Goal: Task Accomplishment & Management: Manage account settings

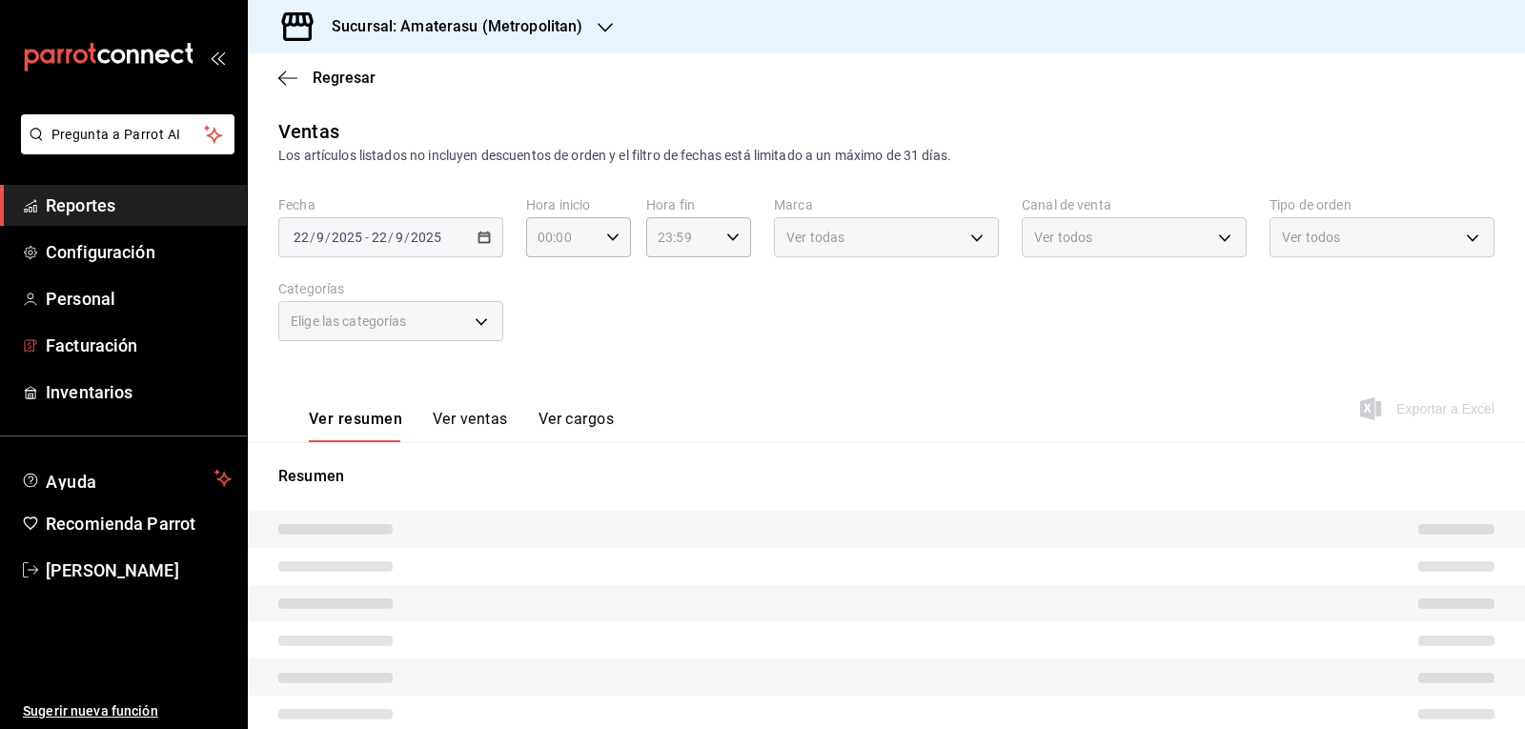
type input "05:00"
type input "e4cd7fcb-d45b-43ae-a99f-ad4ccfcd9032"
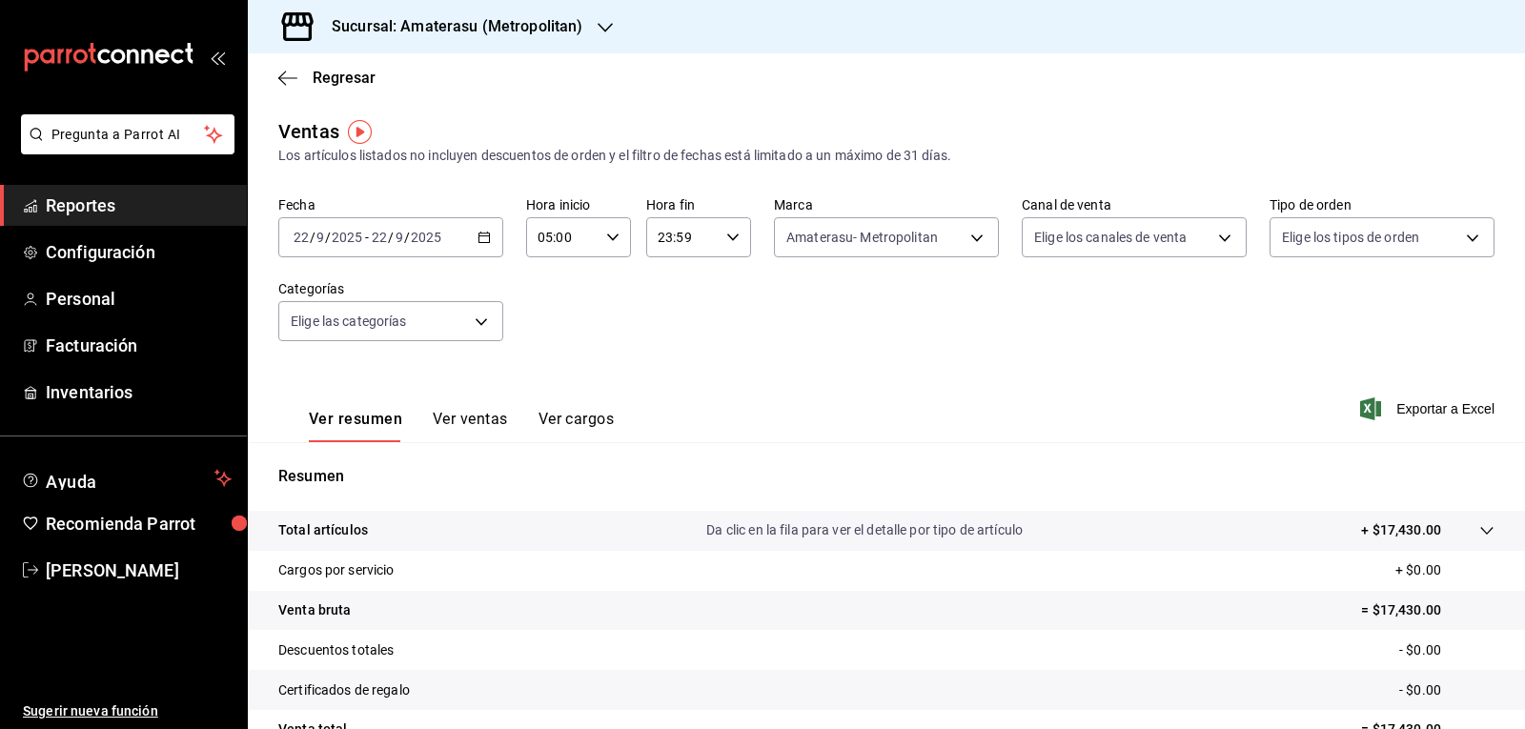
click at [746, 396] on div "Ver resumen Ver ventas Ver cargos Exportar a Excel" at bounding box center [886, 403] width 1277 height 78
click at [1066, 444] on div "Resumen Total artículos Da clic en la fila para ver el detalle por tipo de artí…" at bounding box center [886, 647] width 1277 height 410
click at [701, 408] on div "Ver resumen Ver ventas Ver cargos Exportar a Excel" at bounding box center [886, 403] width 1277 height 78
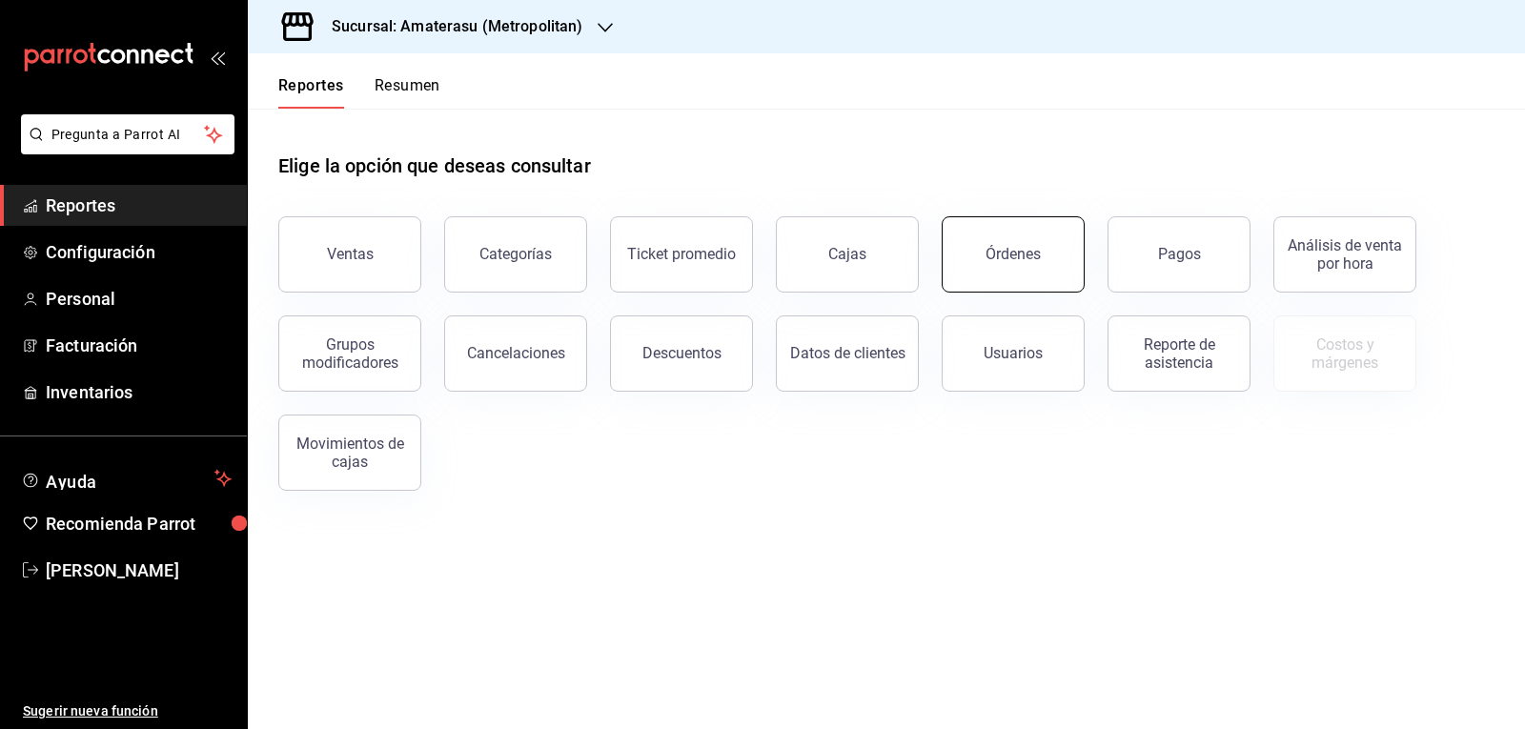
click at [1029, 256] on div "Órdenes" at bounding box center [1013, 254] width 55 height 18
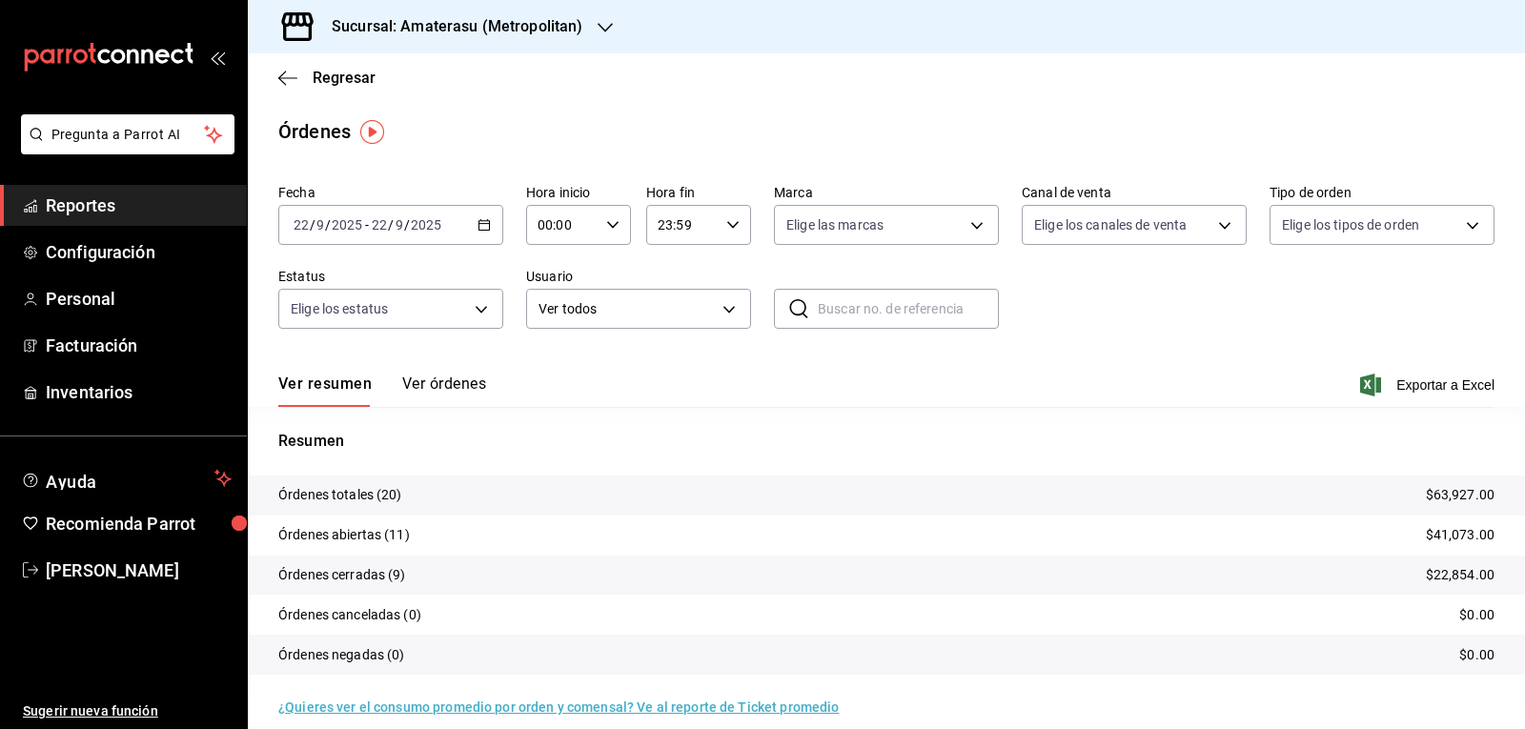
click at [483, 231] on \(Stroke\) "button" at bounding box center [484, 225] width 11 height 10
click at [384, 482] on li "Rango de fechas" at bounding box center [368, 497] width 178 height 43
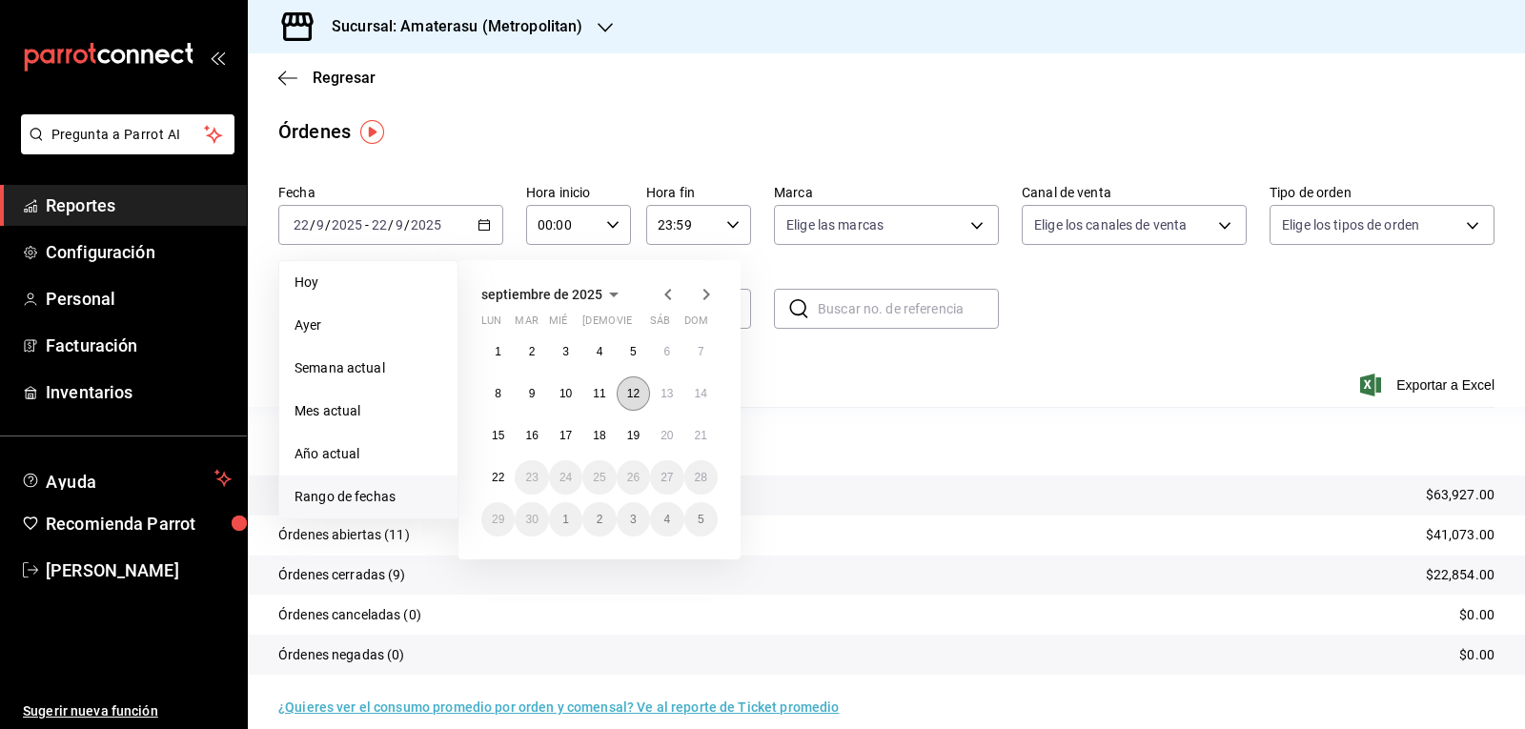
click at [630, 395] on abbr "12" at bounding box center [633, 393] width 12 height 13
click at [728, 219] on icon "button" at bounding box center [732, 224] width 13 height 13
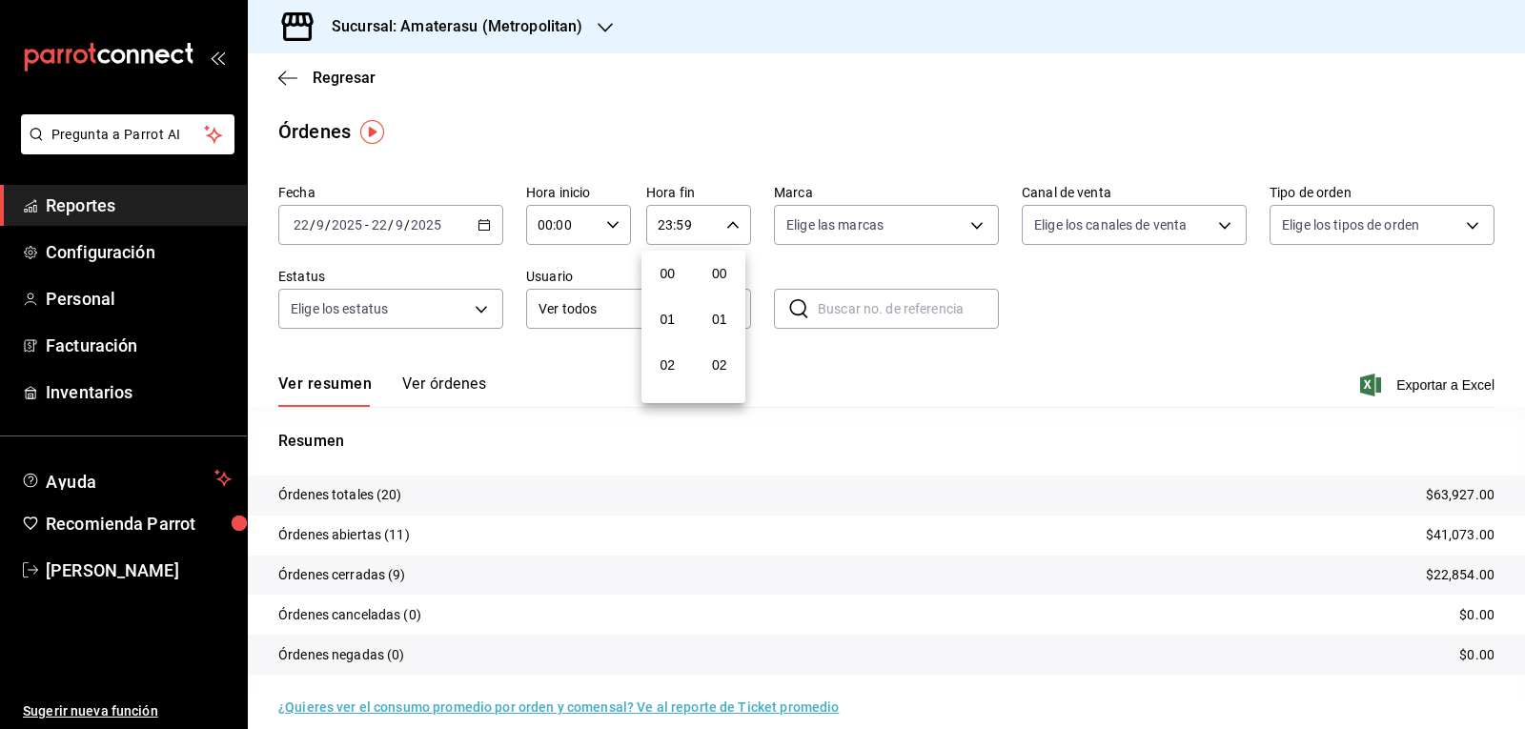
scroll to position [2593, 0]
click at [538, 382] on div at bounding box center [762, 364] width 1525 height 729
click at [484, 240] on div "2025-09-22 22 / 9 / 2025 - 2025-09-22 22 / 9 / 2025" at bounding box center [390, 225] width 225 height 40
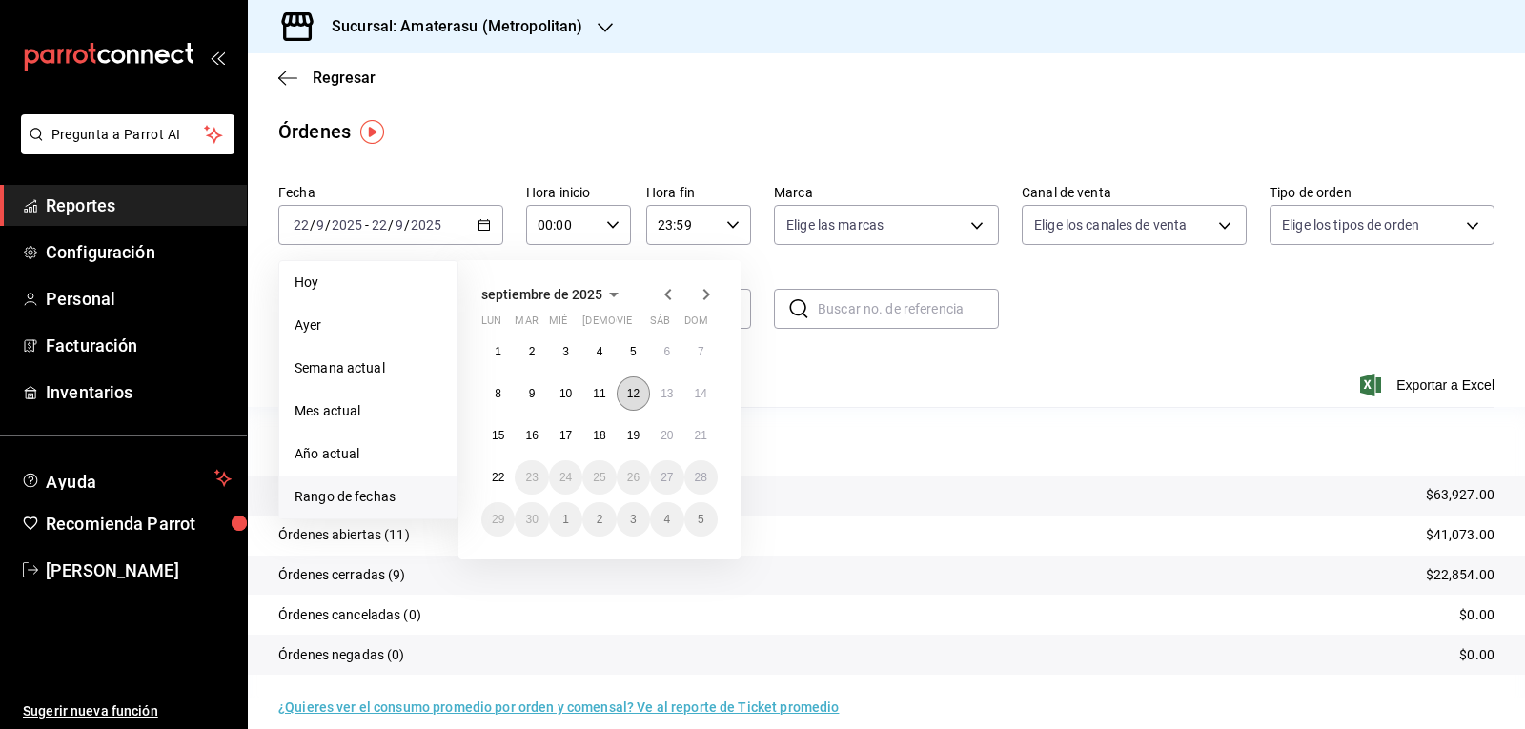
click at [634, 392] on abbr "12" at bounding box center [633, 393] width 12 height 13
click at [663, 392] on abbr "13" at bounding box center [667, 393] width 12 height 13
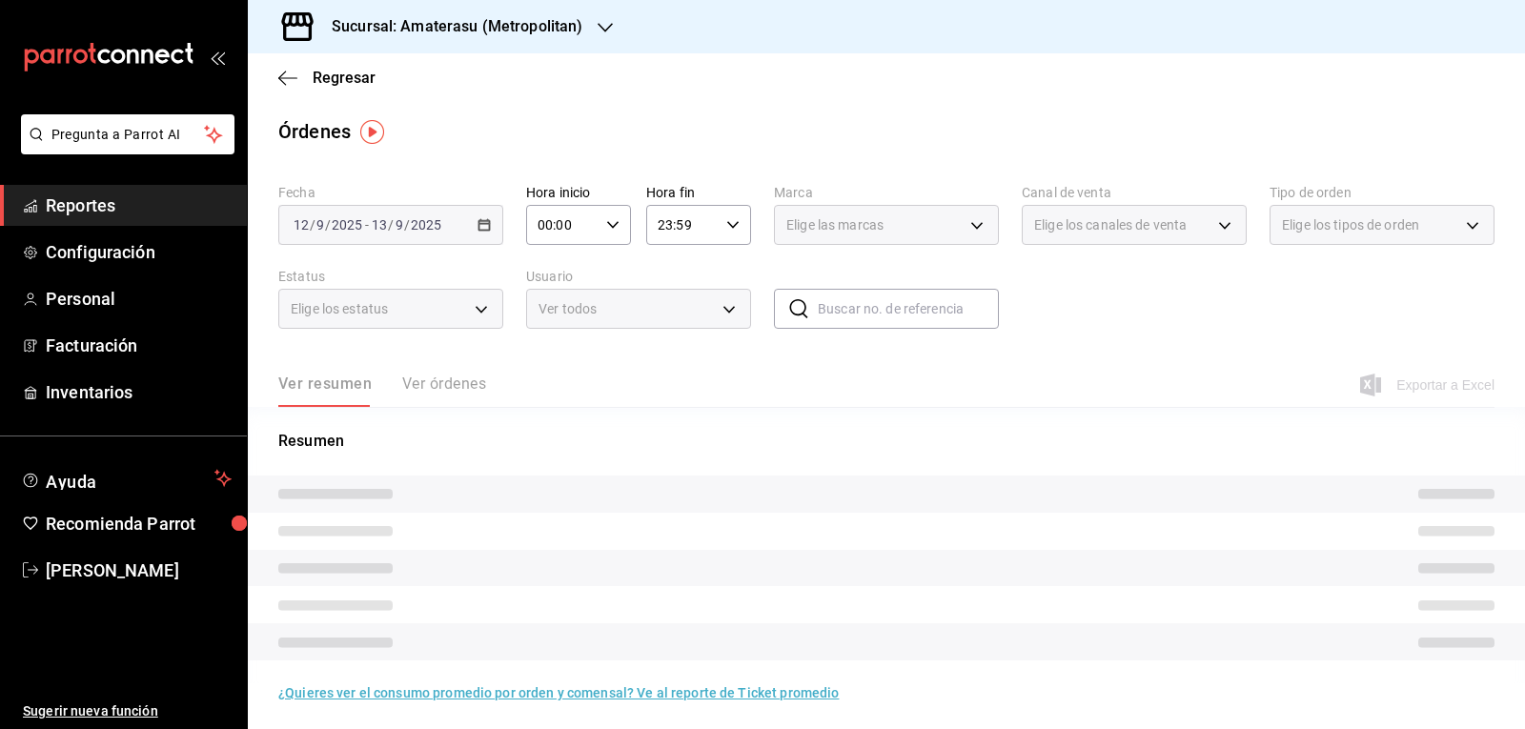
click at [618, 234] on div "00:00 Hora inicio" at bounding box center [578, 225] width 105 height 40
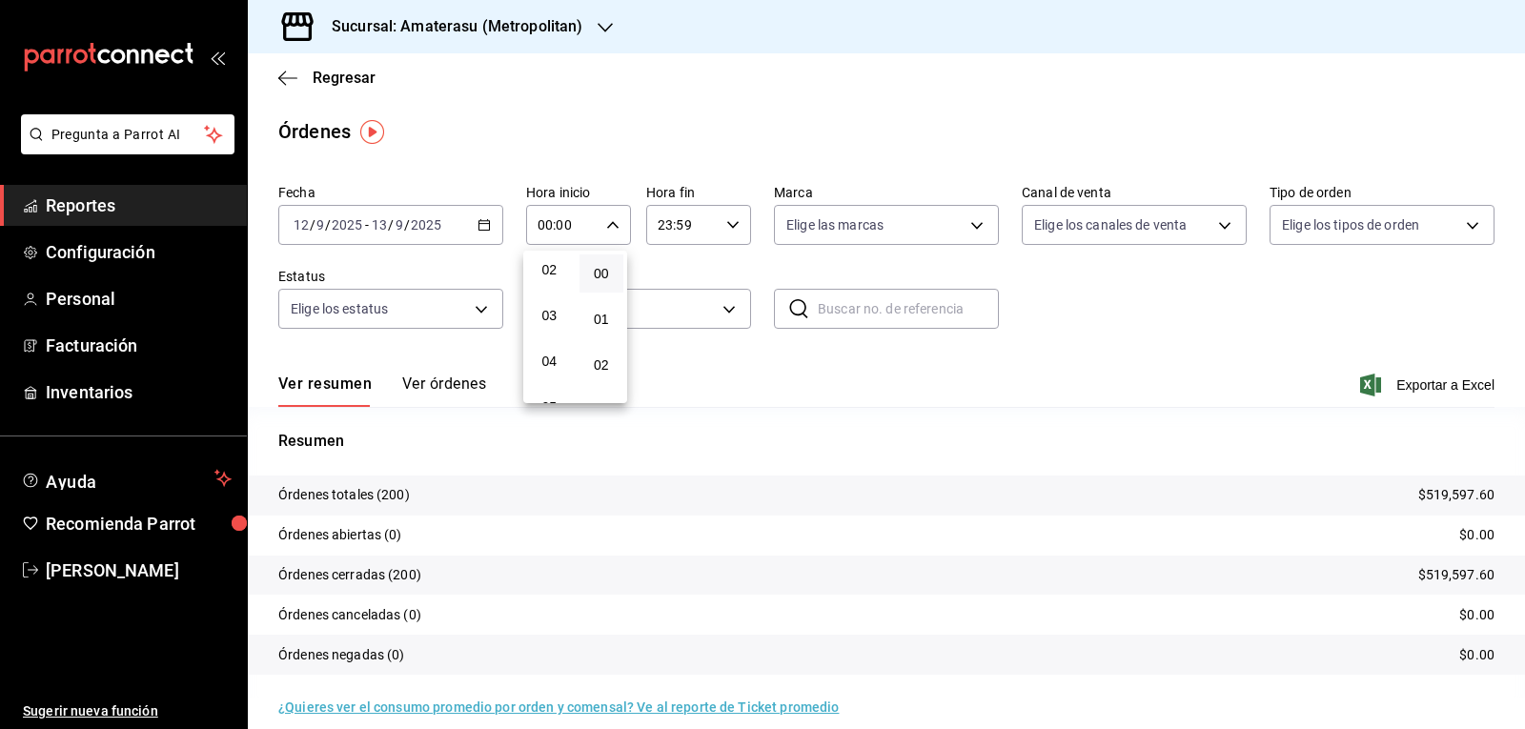
scroll to position [191, 0]
click at [547, 323] on button "05" at bounding box center [549, 312] width 45 height 38
type input "05:00"
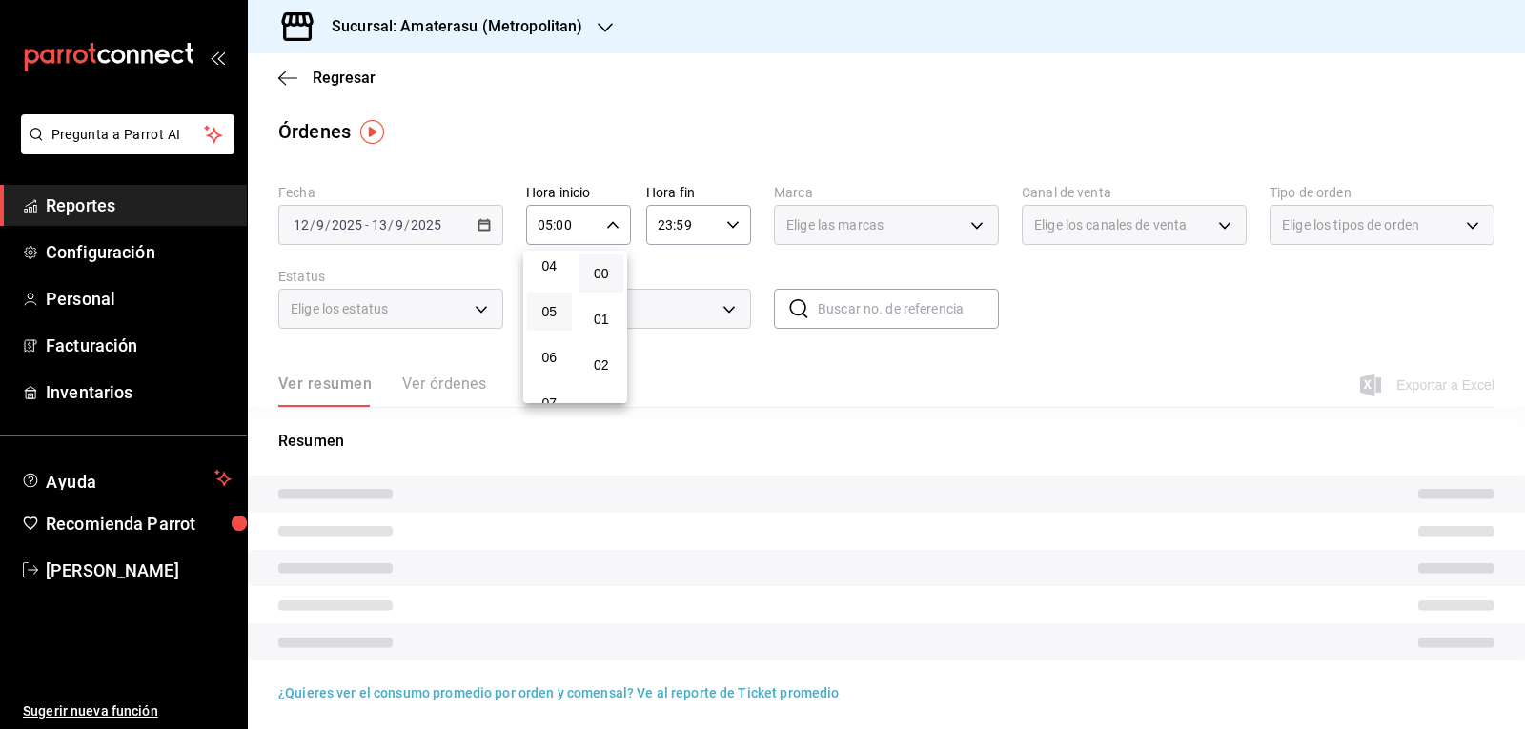
click at [547, 323] on button "05" at bounding box center [549, 312] width 45 height 38
click at [729, 219] on div at bounding box center [762, 364] width 1525 height 729
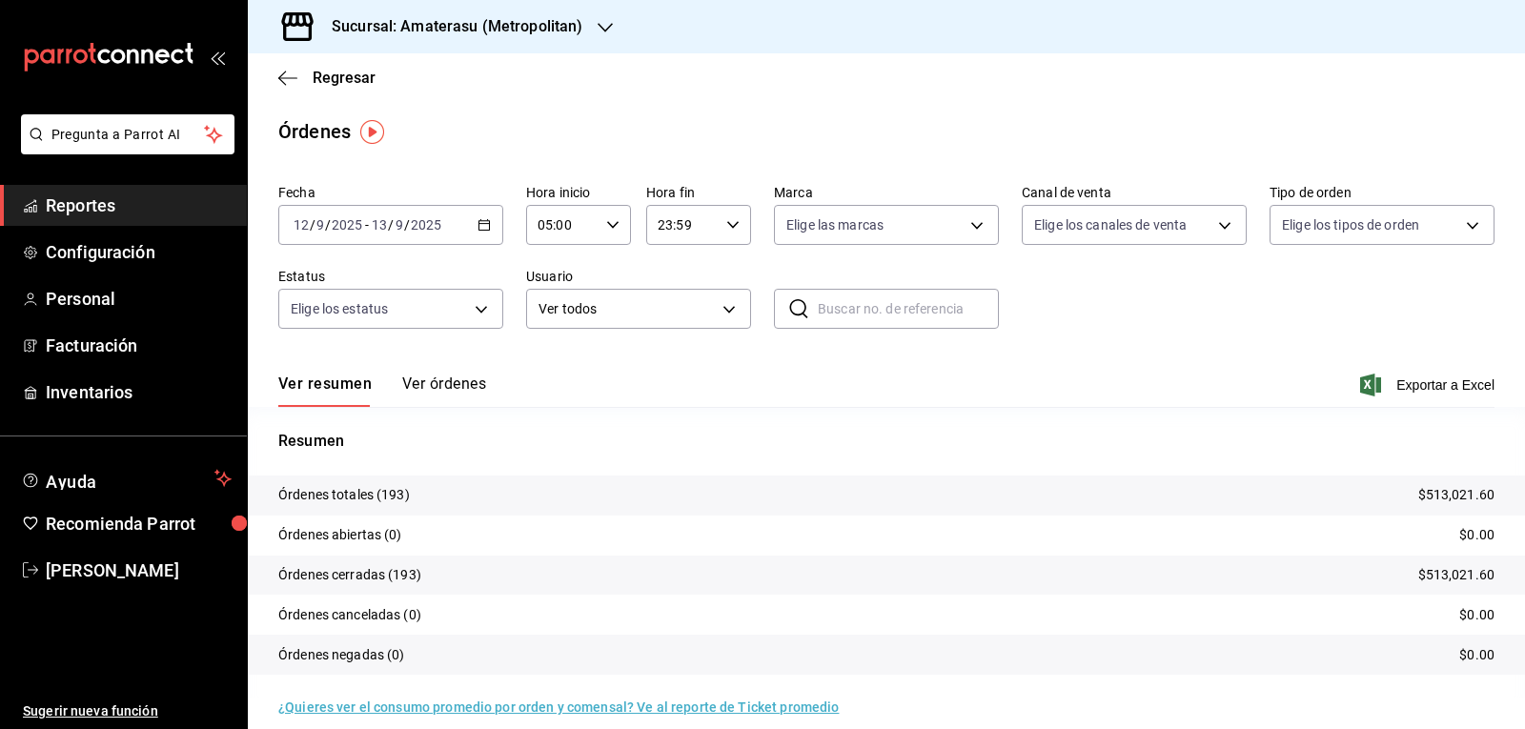
click at [727, 223] on icon "button" at bounding box center [732, 224] width 13 height 13
click at [678, 316] on span "05" at bounding box center [668, 311] width 22 height 15
type input "05:59"
click at [1132, 300] on div at bounding box center [762, 364] width 1525 height 729
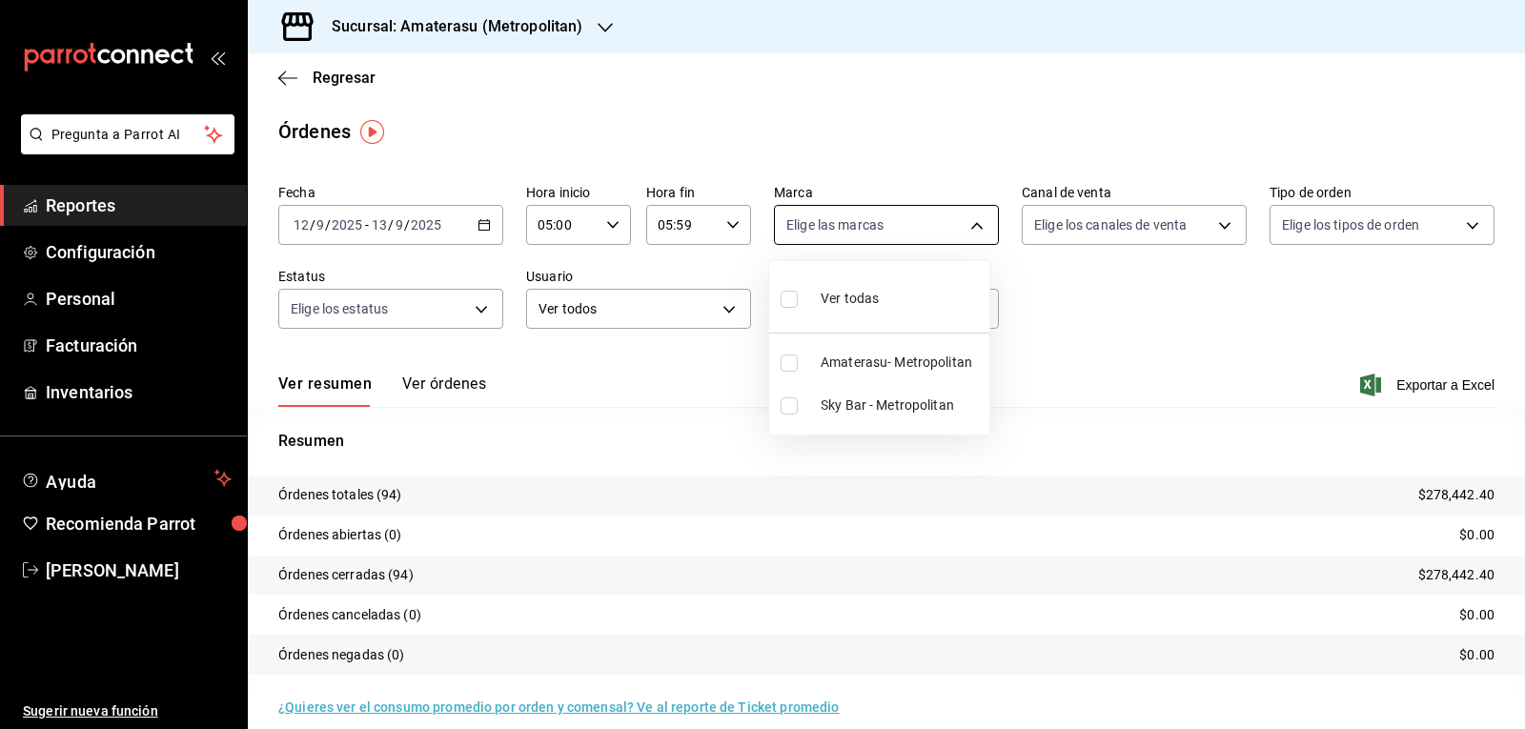
click at [962, 227] on body "Pregunta a Parrot AI Reportes Configuración Personal Facturación Inventarios Ay…" at bounding box center [762, 364] width 1525 height 729
click at [790, 362] on input "checkbox" at bounding box center [789, 363] width 17 height 17
checkbox input "true"
type input "e4cd7fcb-d45b-43ae-a99f-ad4ccfcd9032"
click at [1145, 332] on div at bounding box center [762, 364] width 1525 height 729
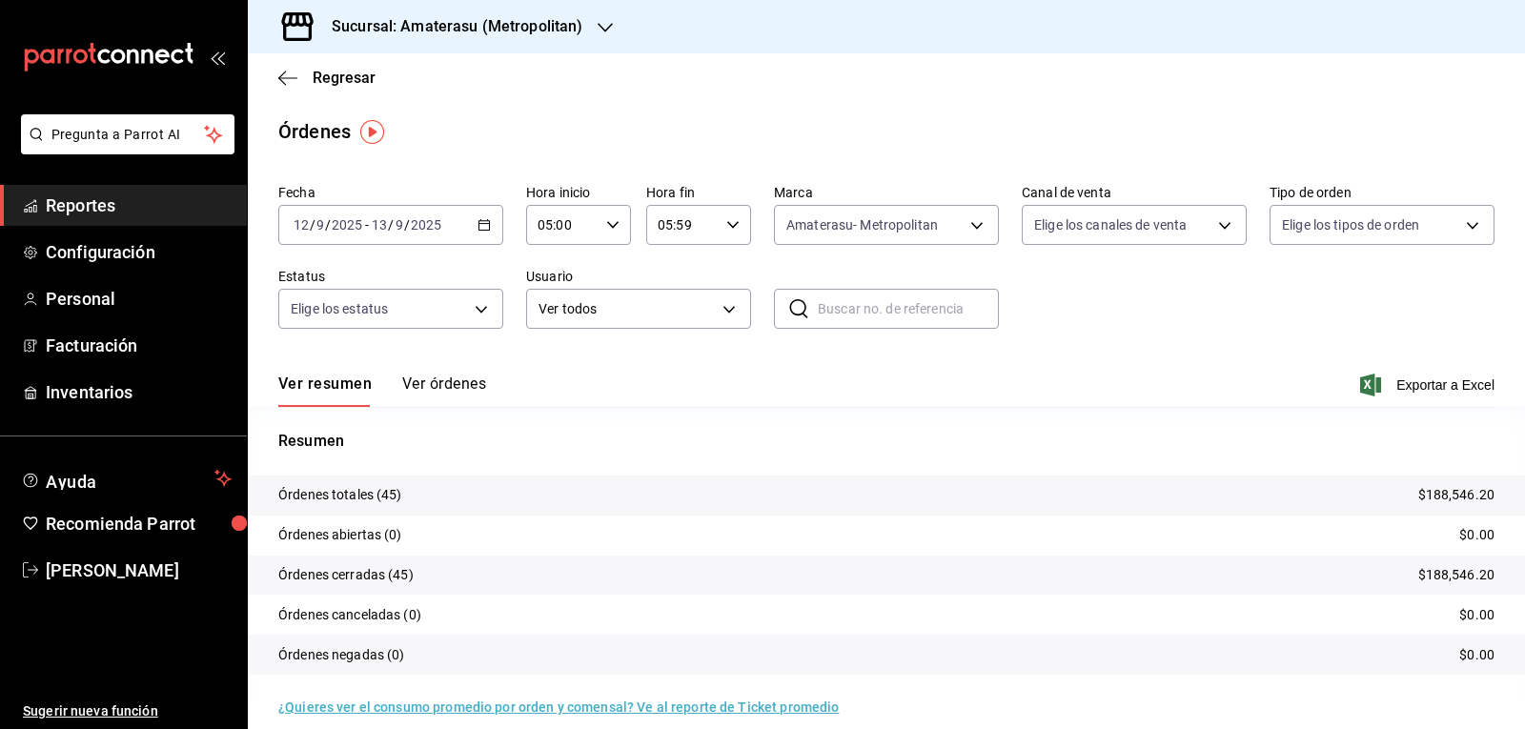
click at [405, 379] on button "Ver órdenes" at bounding box center [444, 391] width 84 height 32
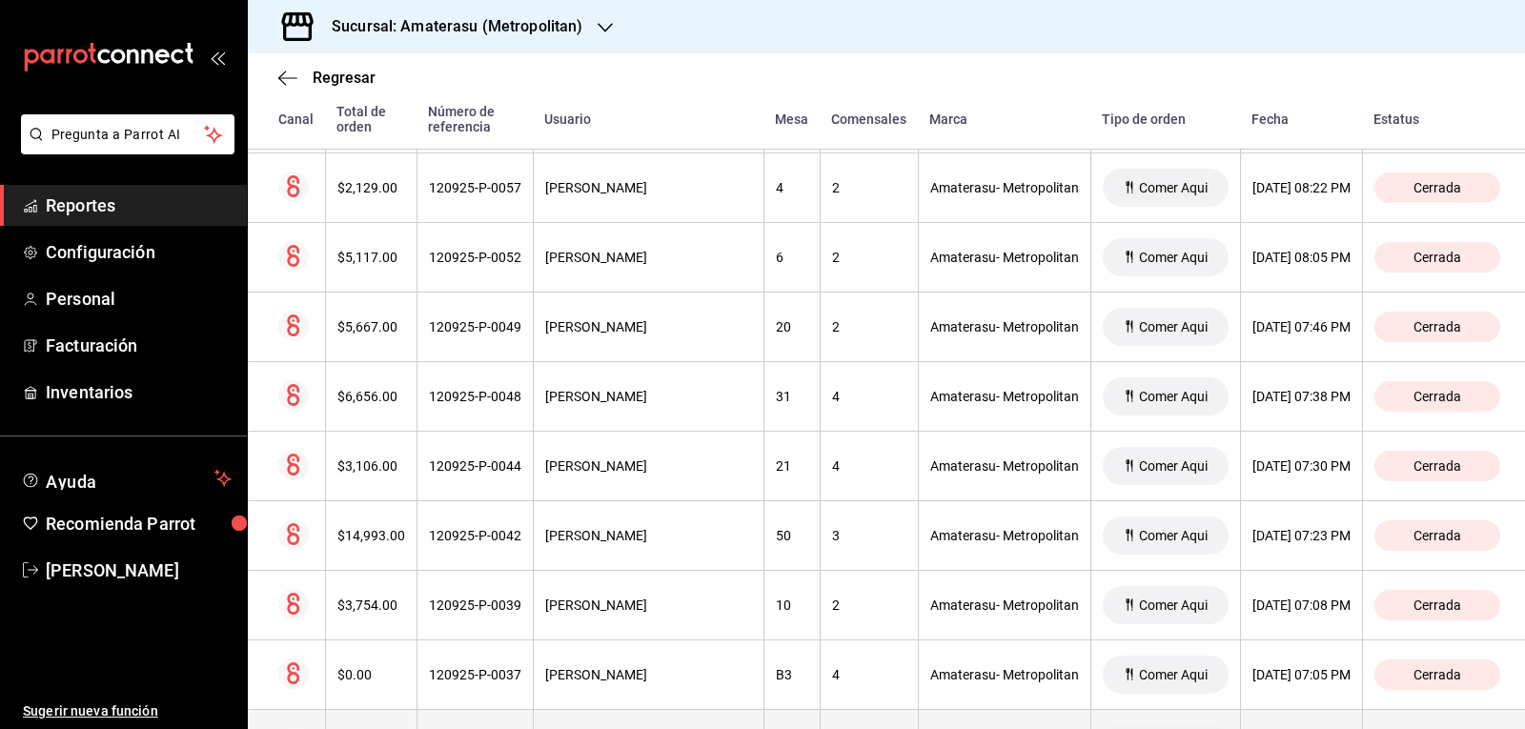
scroll to position [1430, 0]
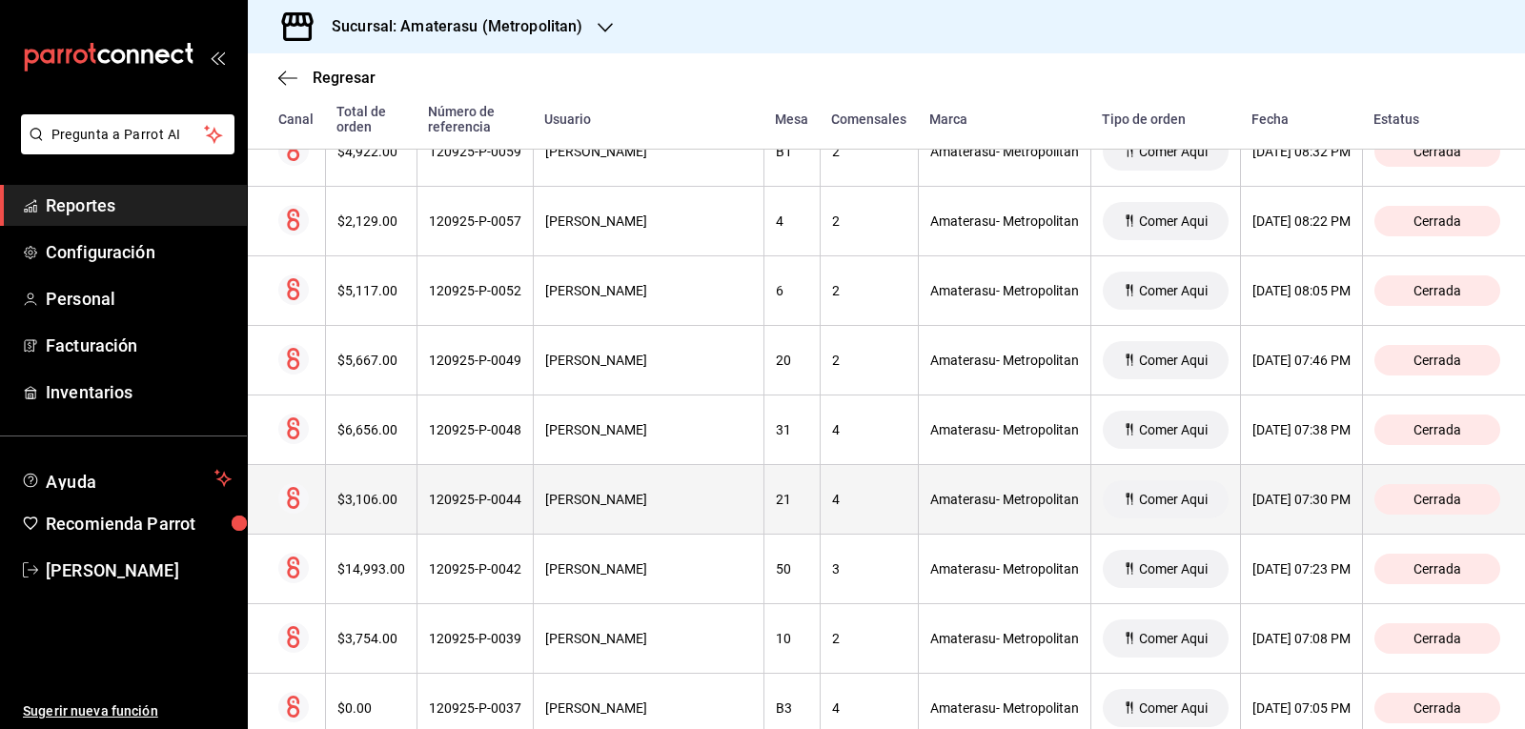
click at [645, 500] on div "Roberto Jurado" at bounding box center [648, 499] width 207 height 15
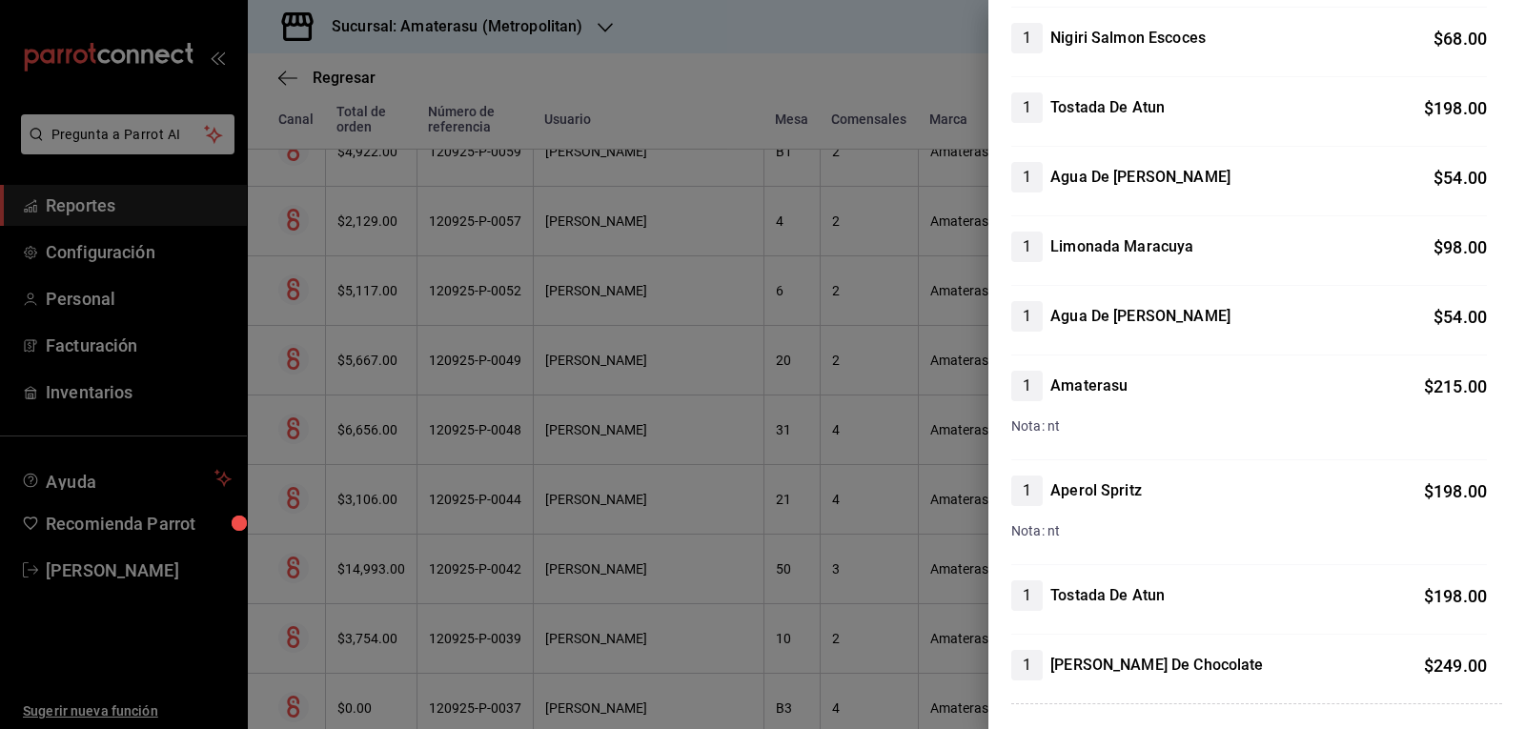
scroll to position [716, 0]
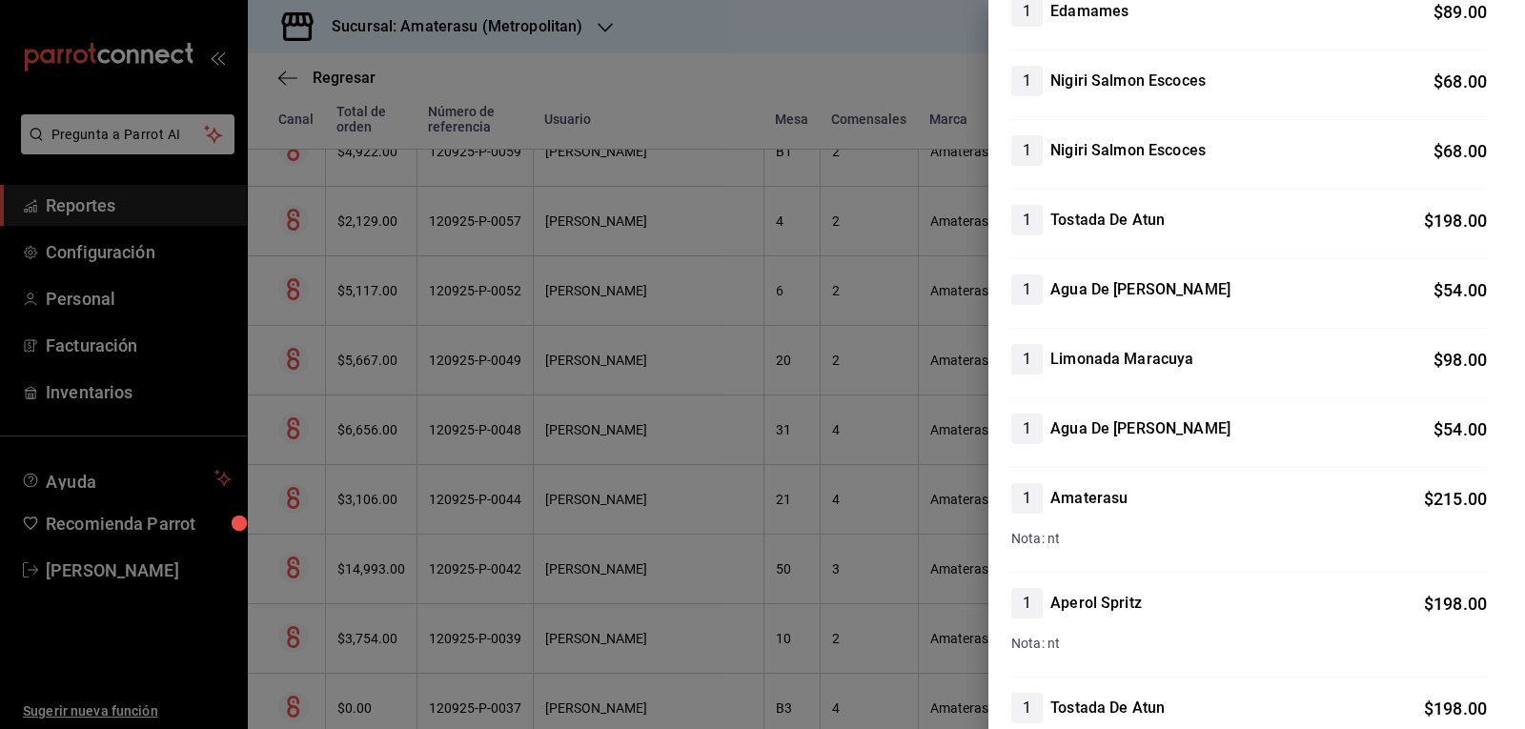
click at [743, 483] on div at bounding box center [762, 364] width 1525 height 729
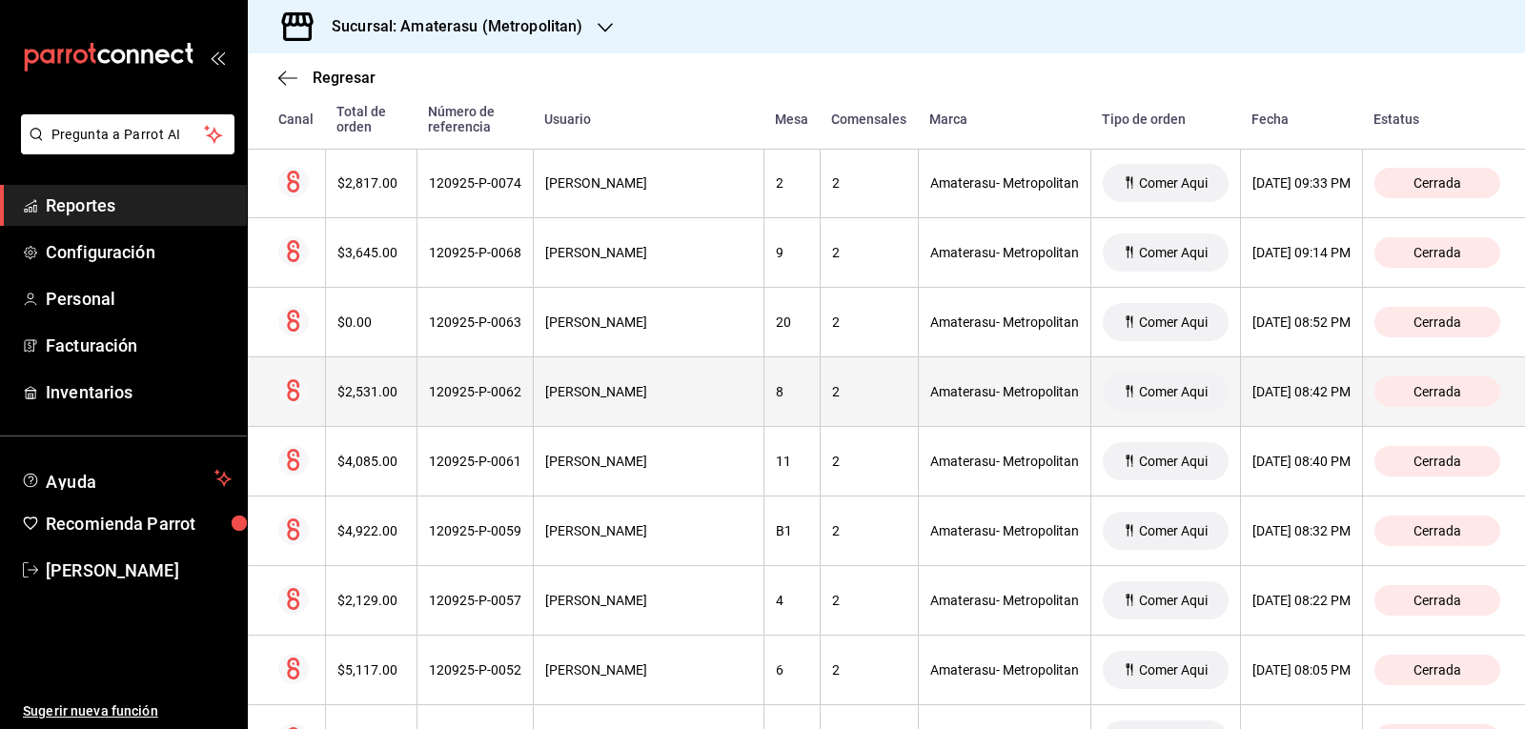
scroll to position [1049, 0]
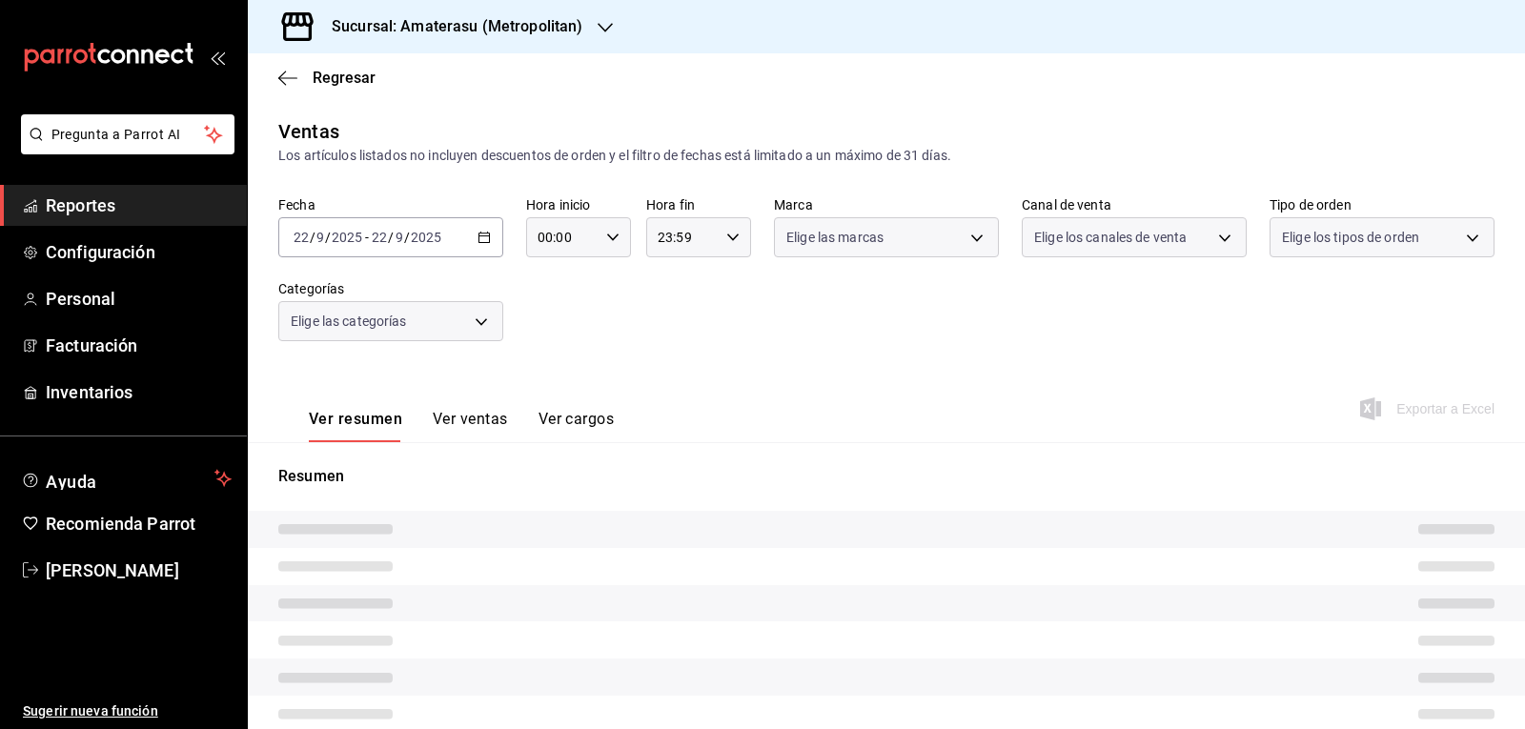
type input "05:00"
type input "e4cd7fcb-d45b-43ae-a99f-ad4ccfcd9032"
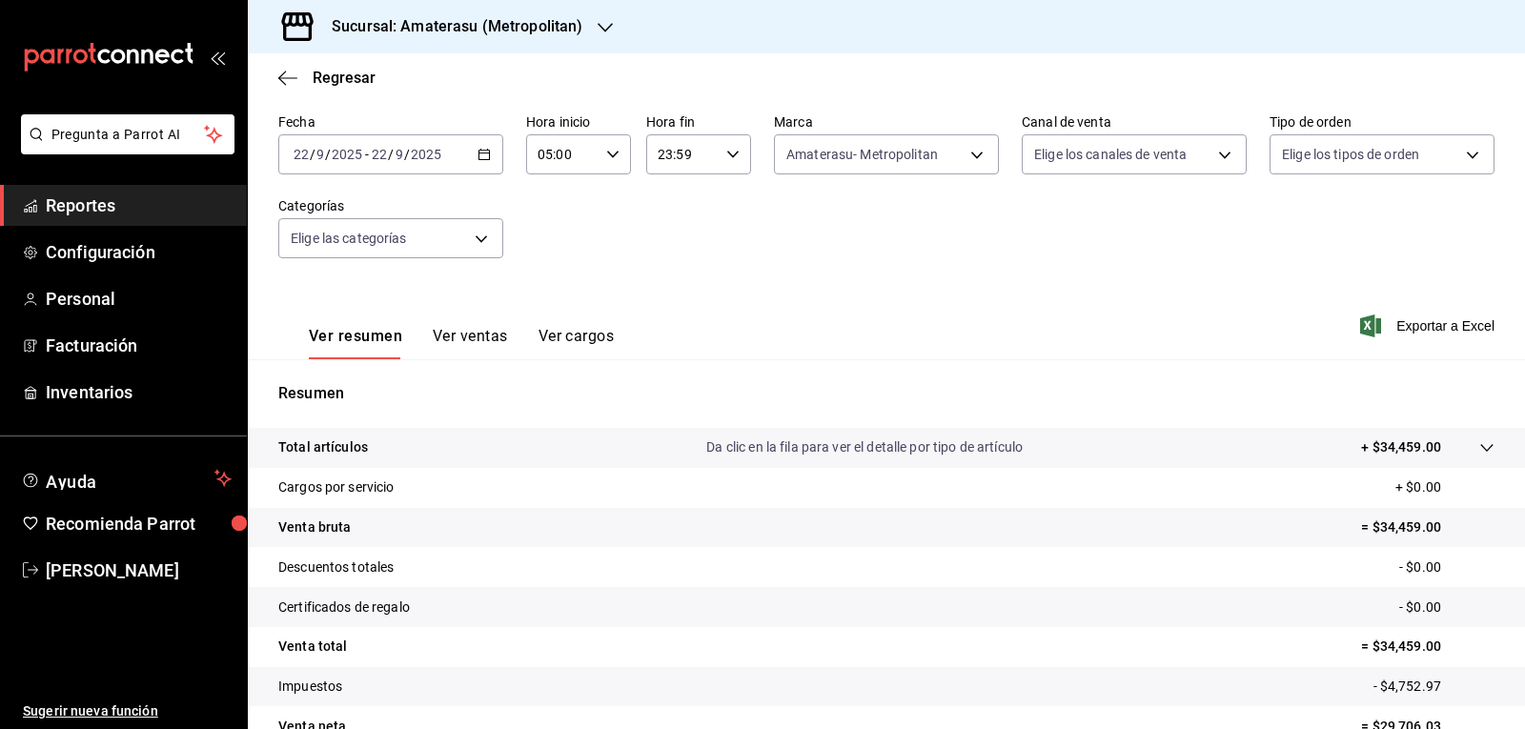
scroll to position [184, 0]
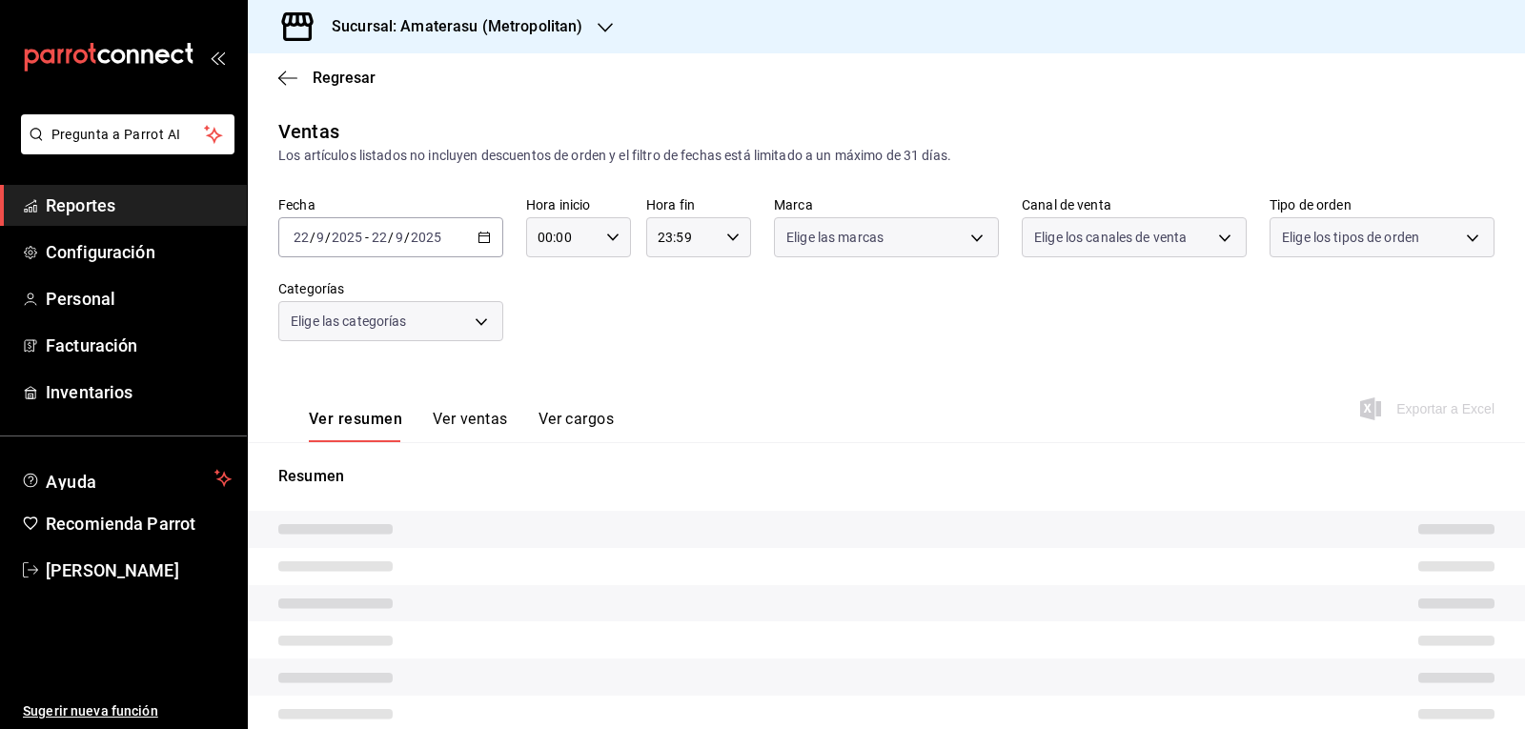
type input "05:00"
type input "e4cd7fcb-d45b-43ae-a99f-ad4ccfcd9032"
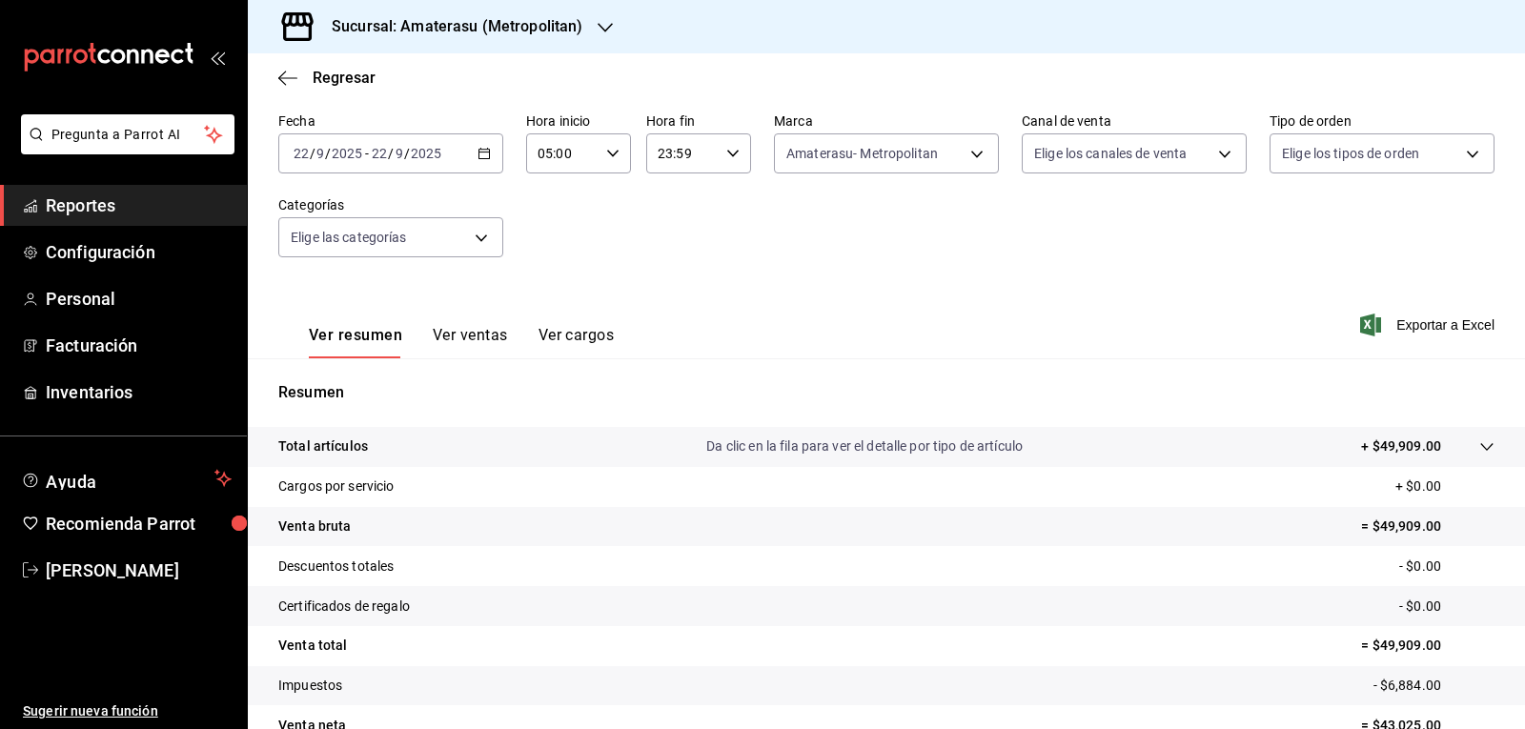
scroll to position [184, 0]
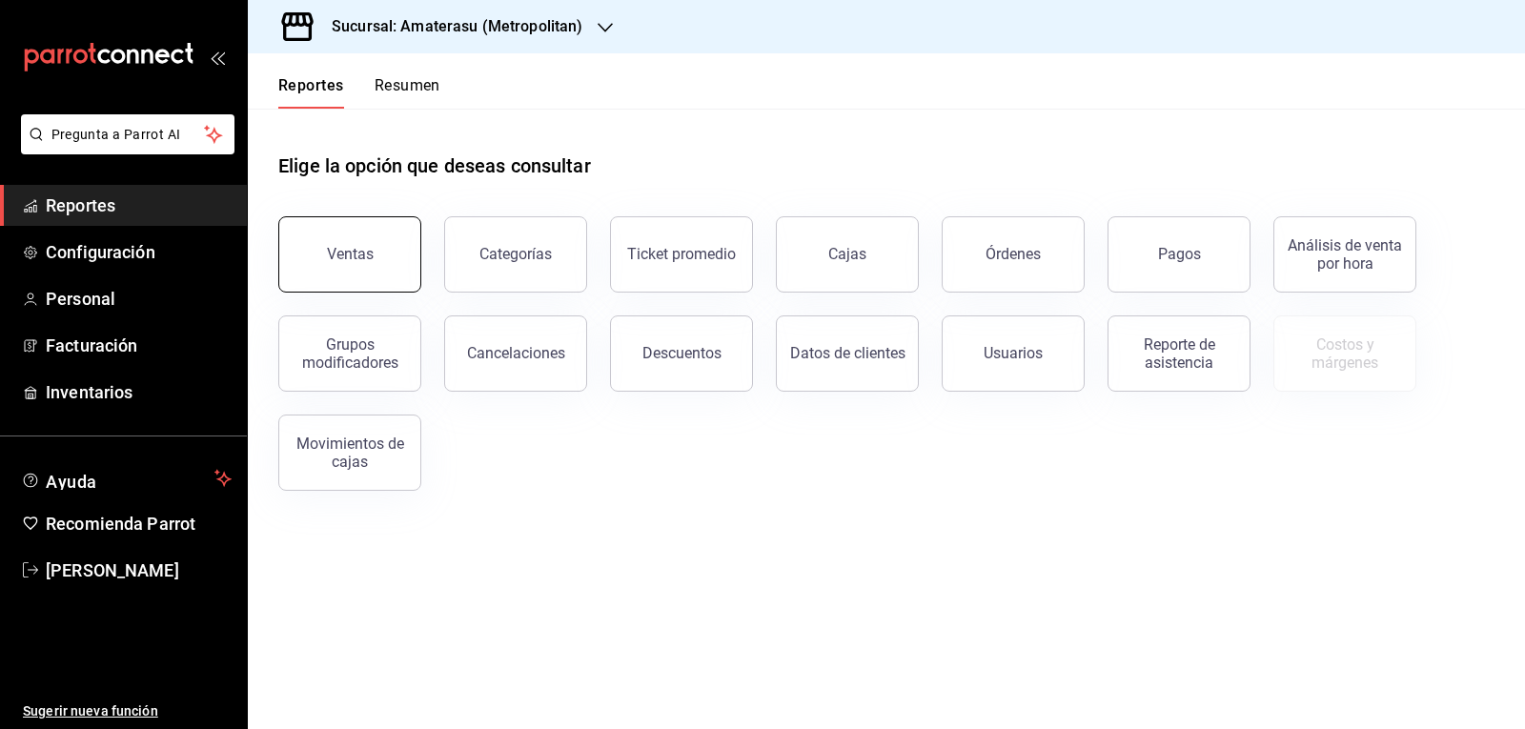
click at [358, 258] on div "Ventas" at bounding box center [350, 254] width 47 height 18
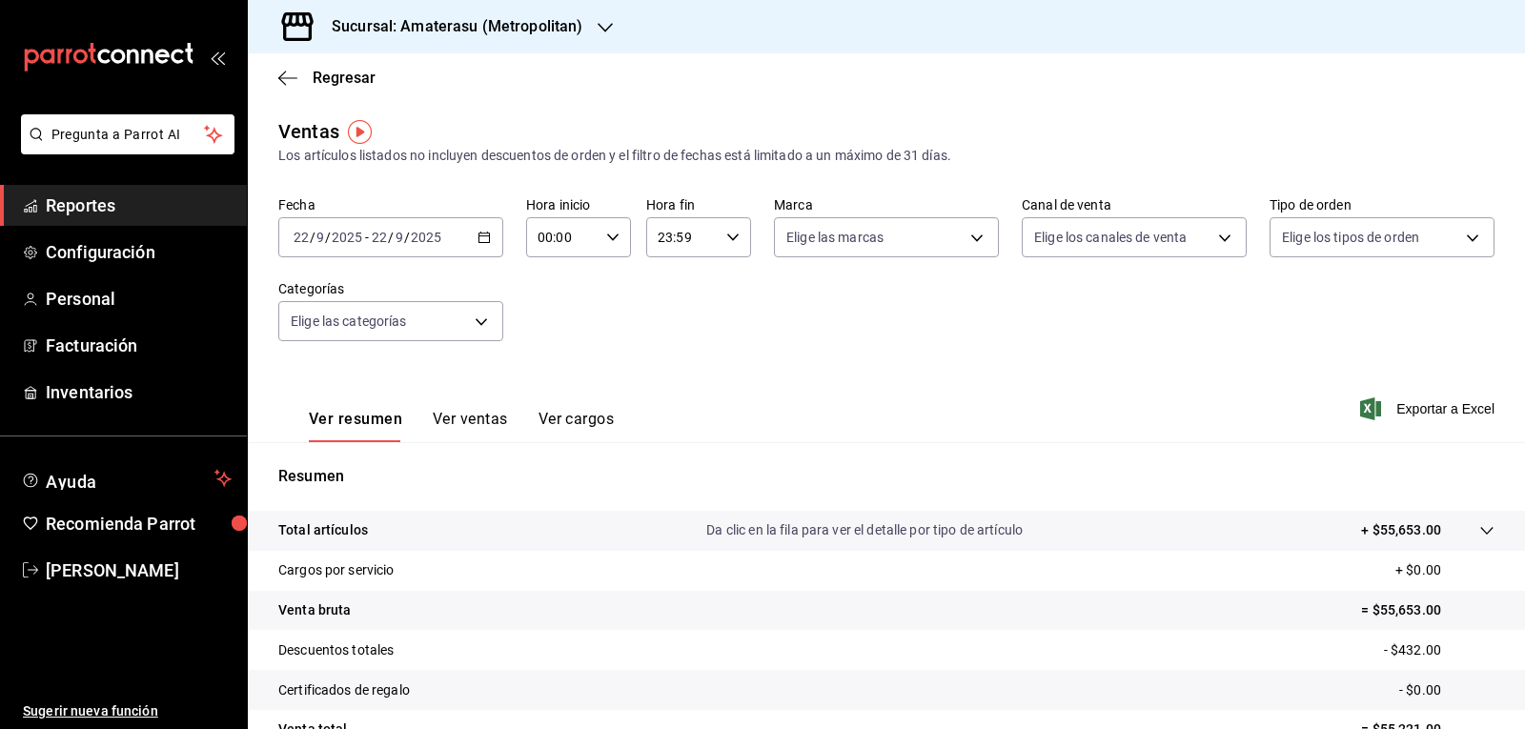
click at [597, 237] on div "00:00 Hora inicio" at bounding box center [578, 237] width 105 height 40
click at [549, 322] on span "05" at bounding box center [550, 323] width 22 height 15
type input "05:00"
click at [827, 337] on div at bounding box center [762, 364] width 1525 height 729
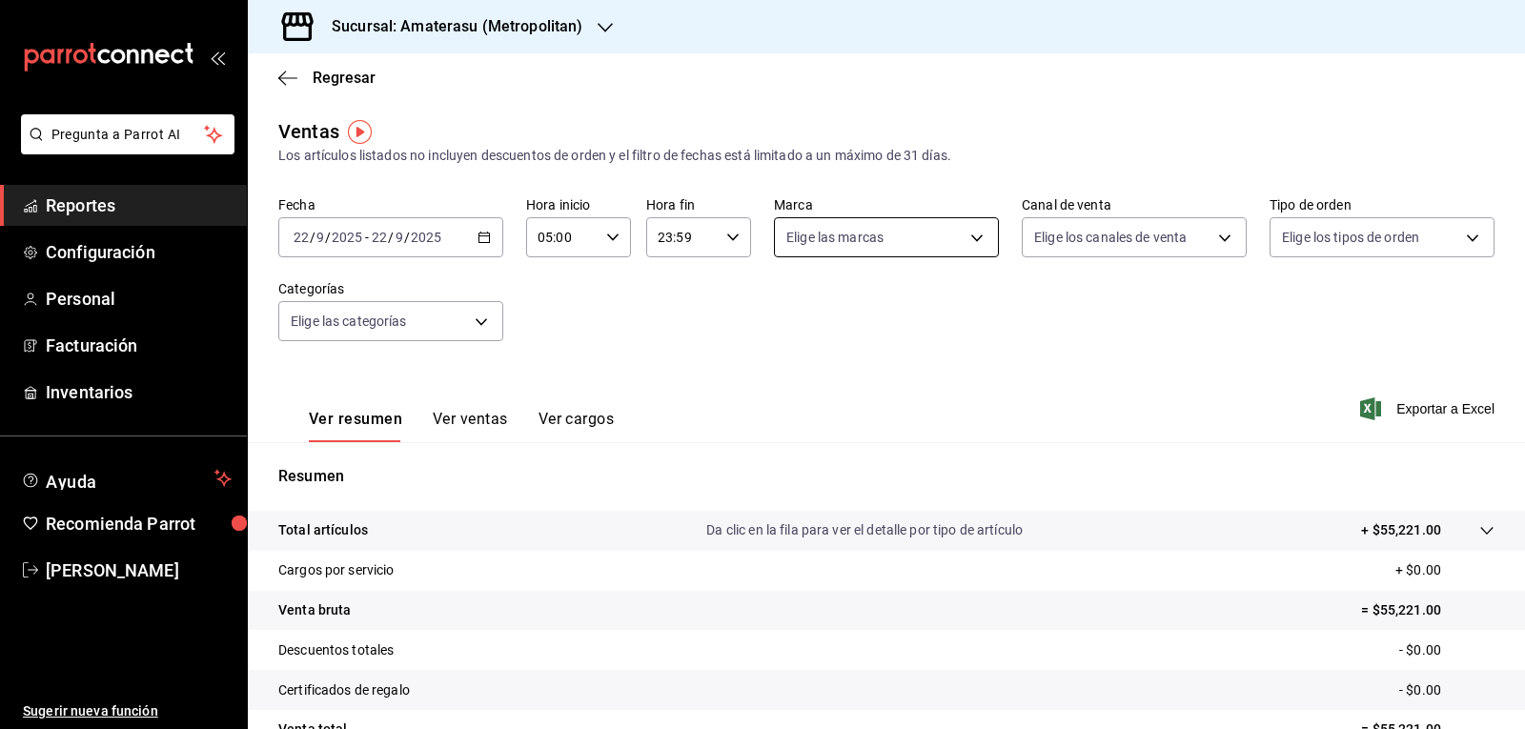
click at [843, 232] on body "Pregunta a Parrot AI Reportes Configuración Personal Facturación Inventarios Ay…" at bounding box center [762, 364] width 1525 height 729
click at [793, 371] on input "checkbox" at bounding box center [789, 375] width 17 height 17
checkbox input "true"
type input "e4cd7fcb-d45b-43ae-a99f-ad4ccfcd9032"
click at [671, 328] on div at bounding box center [762, 364] width 1525 height 729
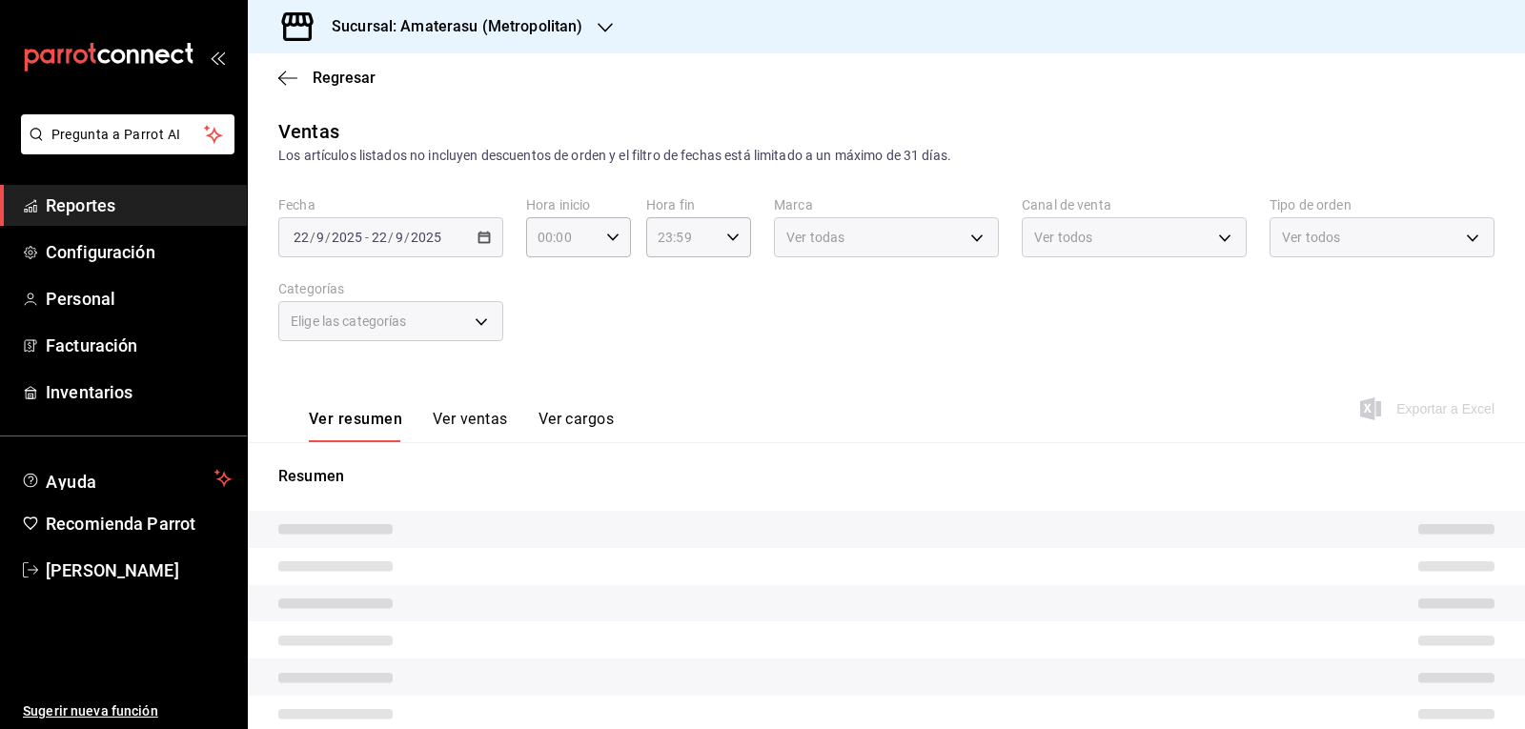
type input "05:00"
type input "e4cd7fcb-d45b-43ae-a99f-ad4ccfcd9032"
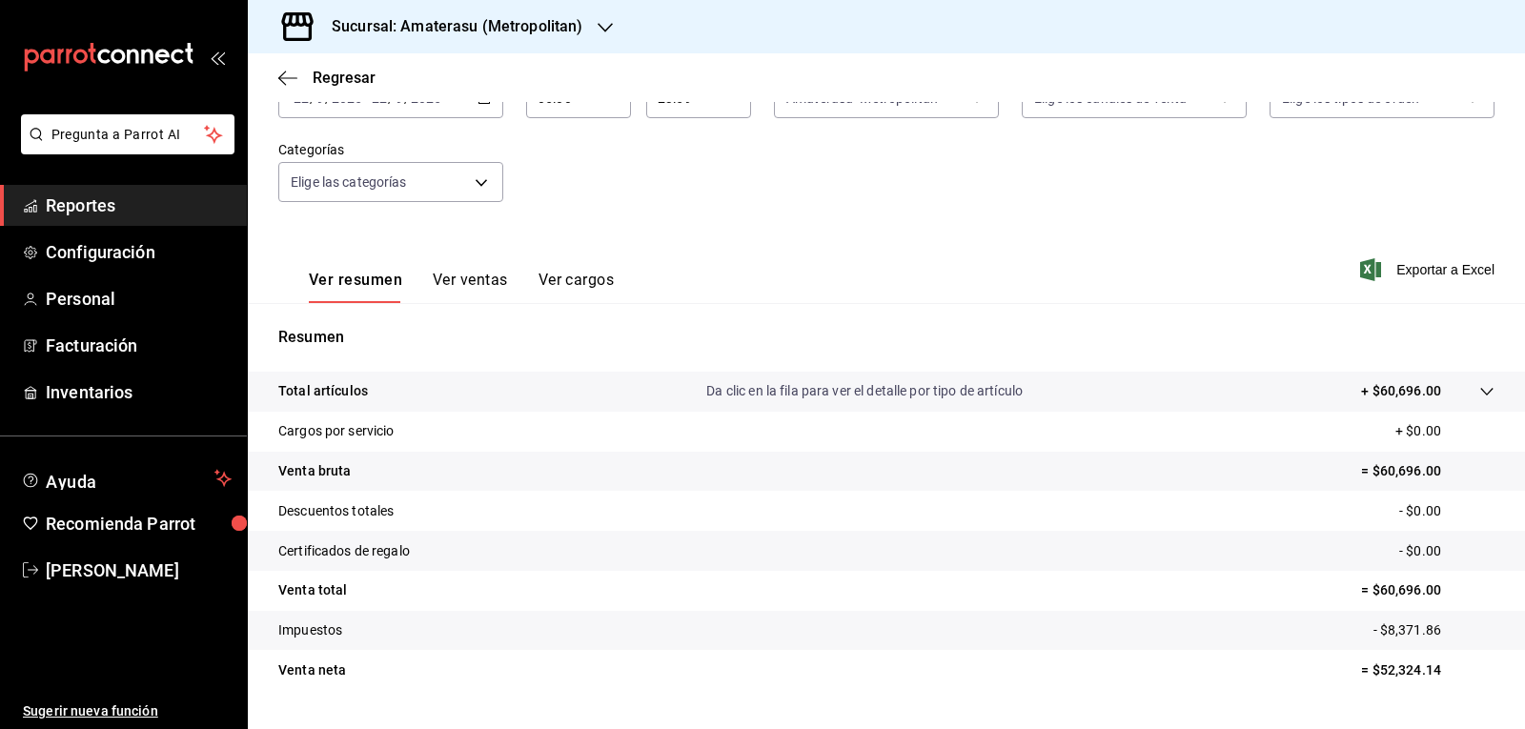
scroll to position [184, 0]
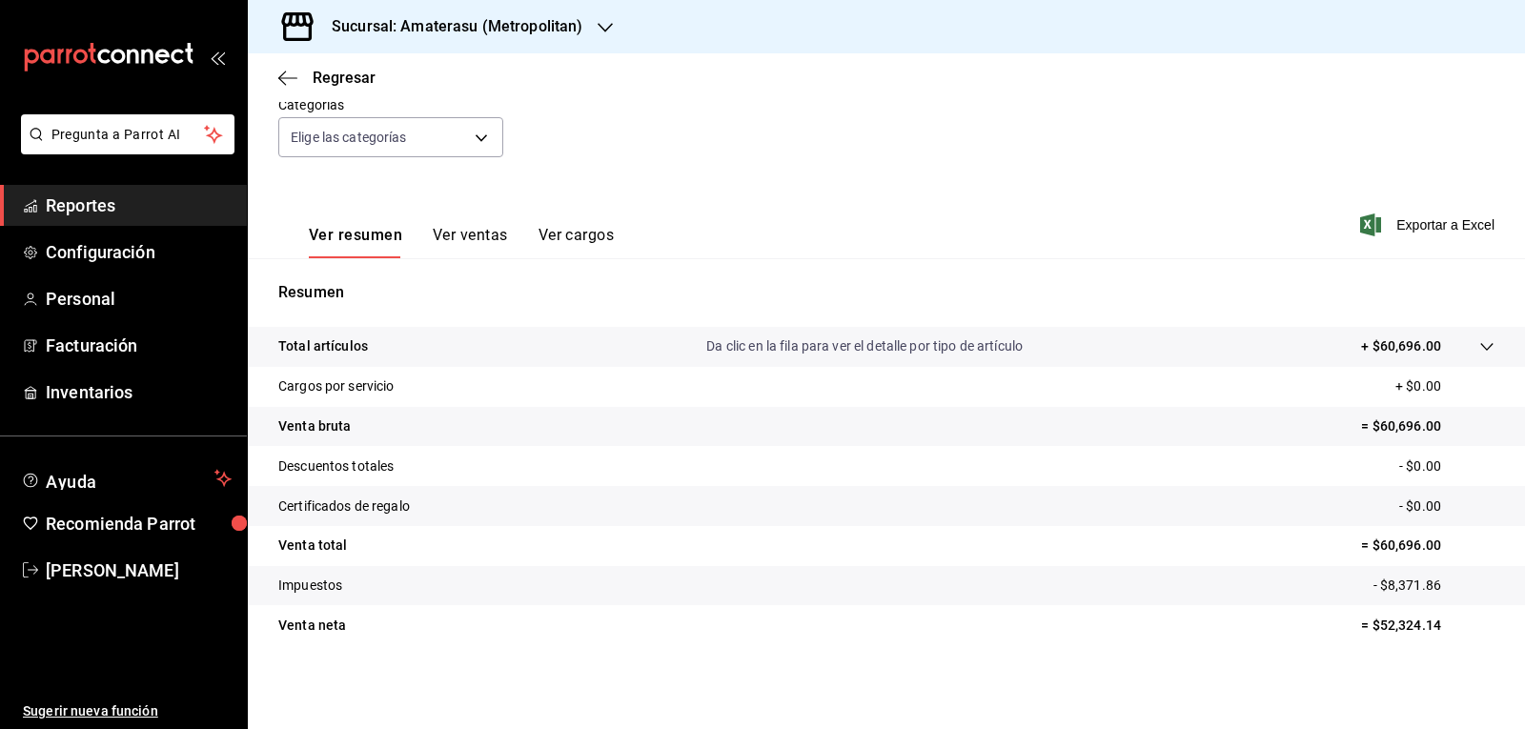
click at [597, 176] on div "Fecha [DATE] [DATE] - [DATE] [DATE] Hora inicio 05:00 Hora inicio Hora fin 23:5…" at bounding box center [886, 96] width 1216 height 168
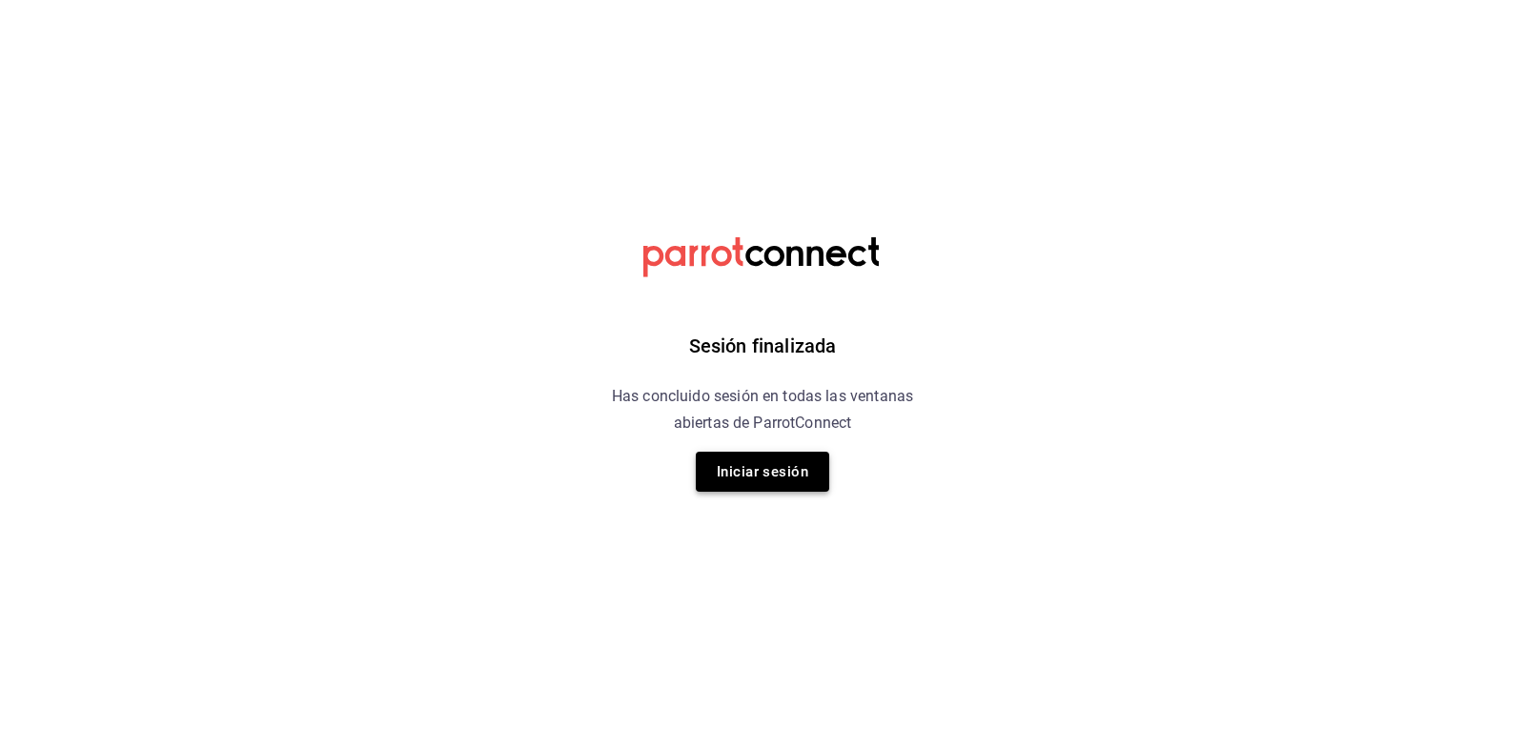
click at [734, 463] on button "Iniciar sesión" at bounding box center [762, 472] width 133 height 40
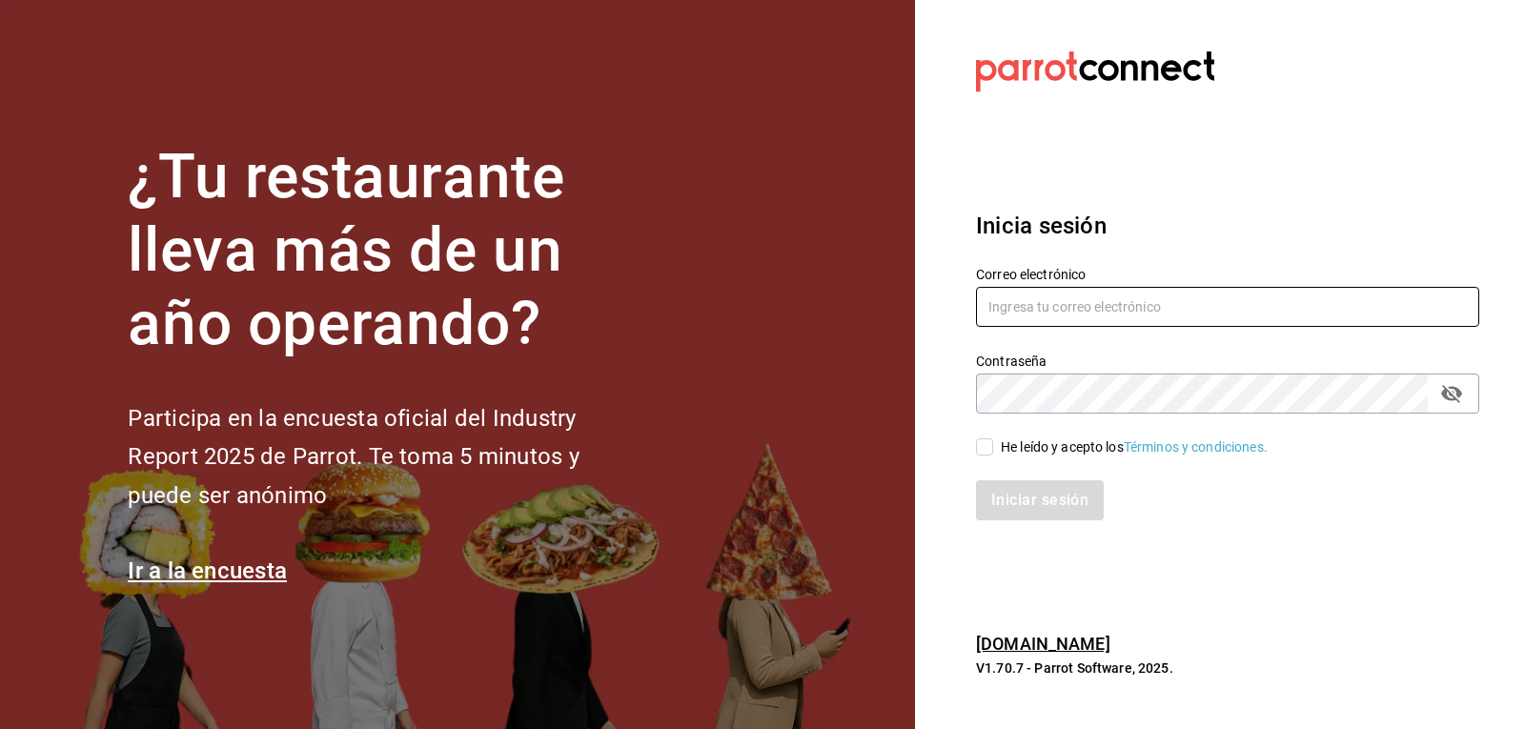
type input "[PERSON_NAME][EMAIL_ADDRESS][DOMAIN_NAME]"
click at [979, 446] on input "He leído y acepto los Términos y condiciones." at bounding box center [984, 446] width 17 height 17
checkbox input "true"
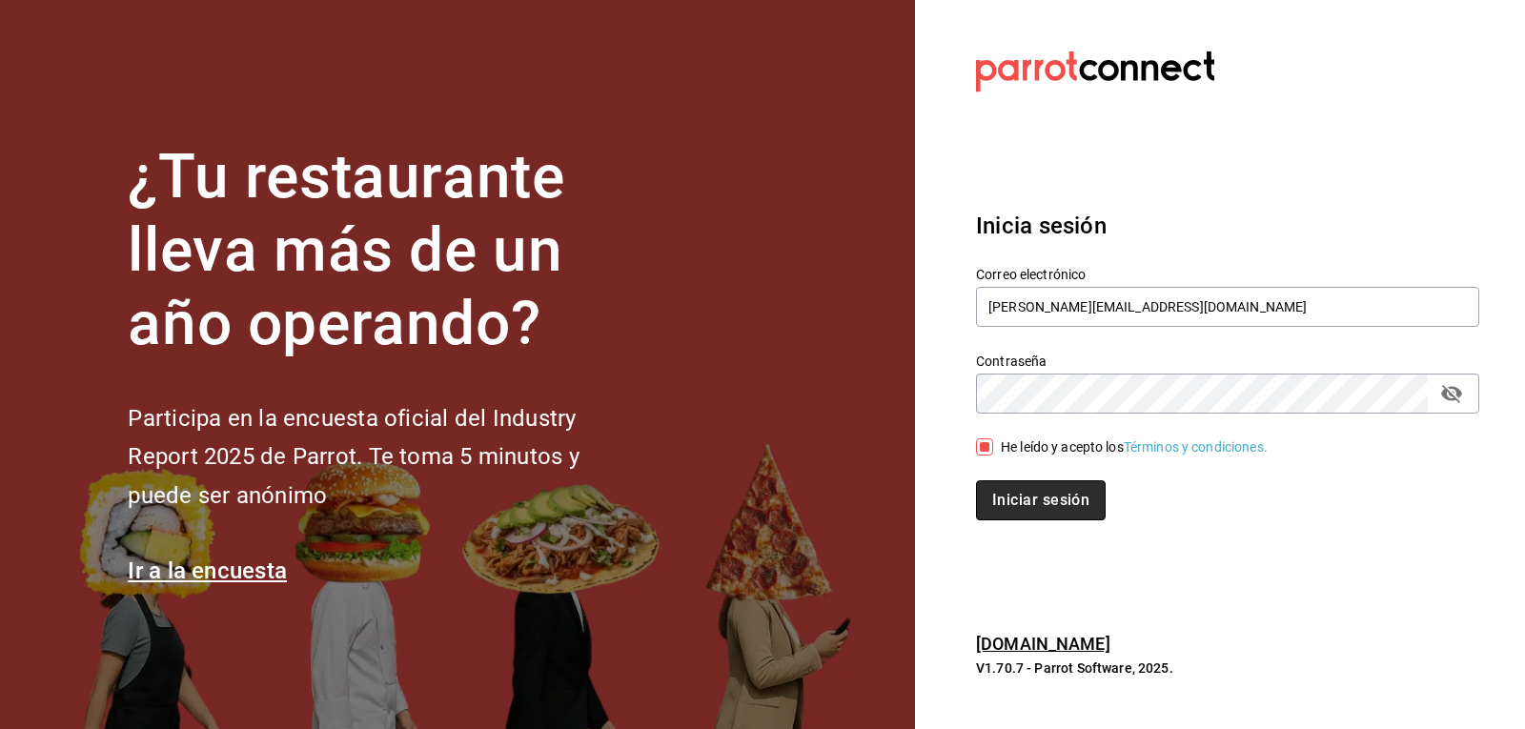
click at [1008, 509] on button "Iniciar sesión" at bounding box center [1041, 500] width 130 height 40
